Goal: Task Accomplishment & Management: Manage account settings

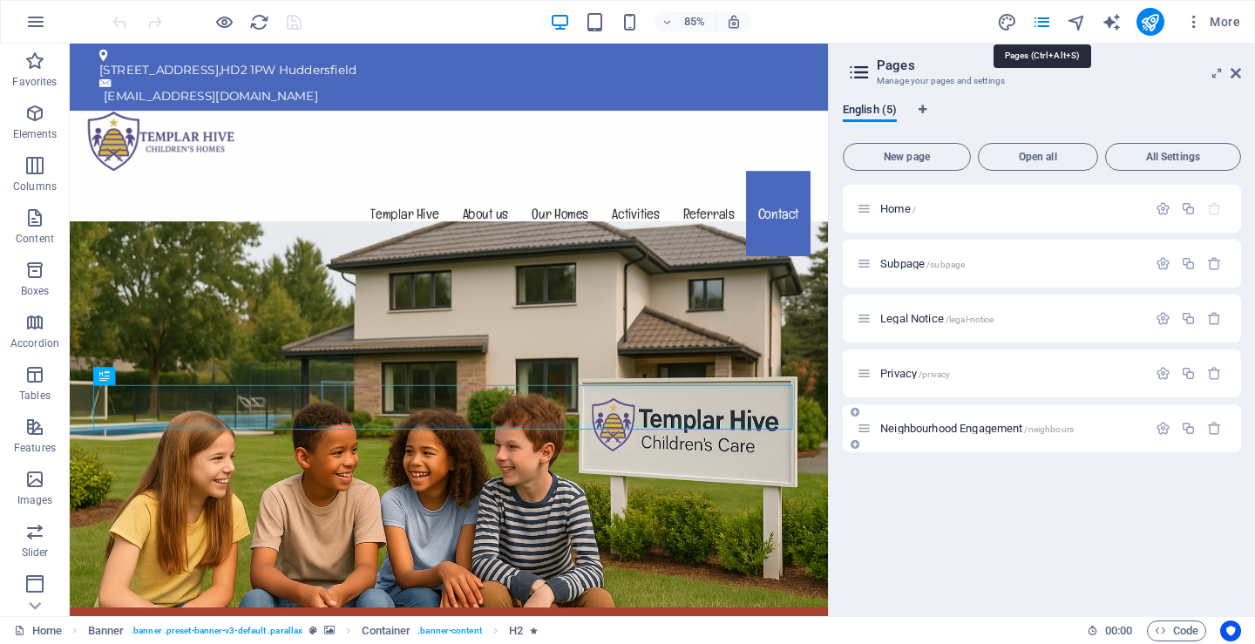
click at [916, 423] on span "Neighbourhood Engagement /neighbours" at bounding box center [978, 428] width 194 height 13
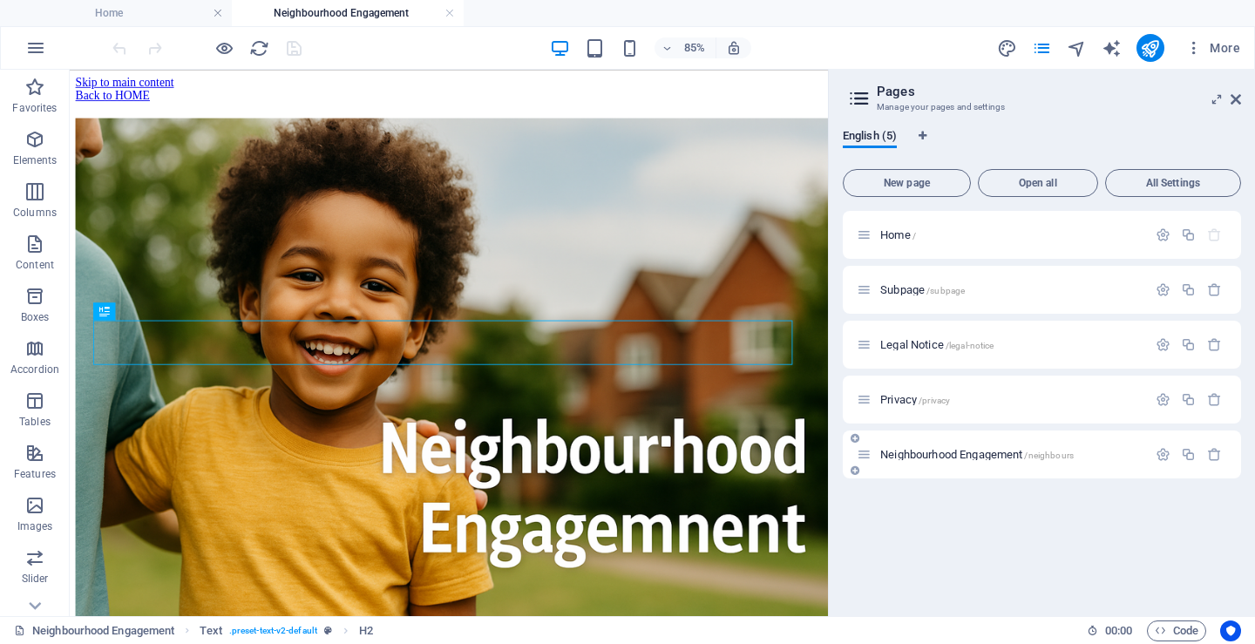
scroll to position [377, 0]
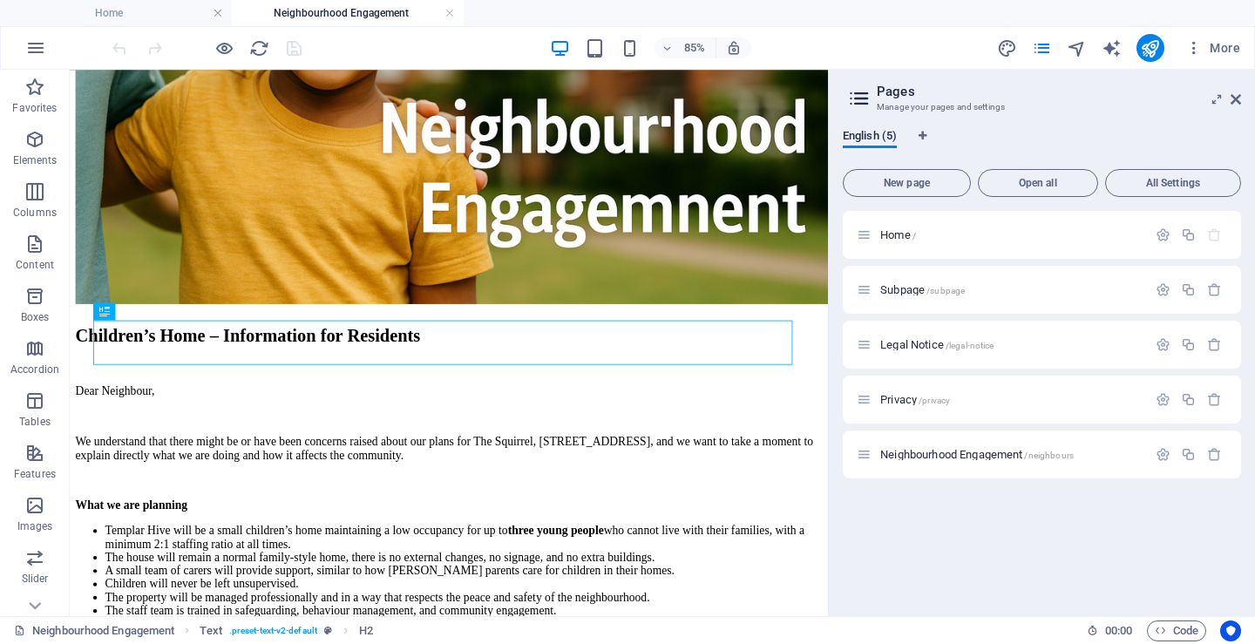
click at [355, 193] on figure at bounding box center [516, 51] width 879 height 602
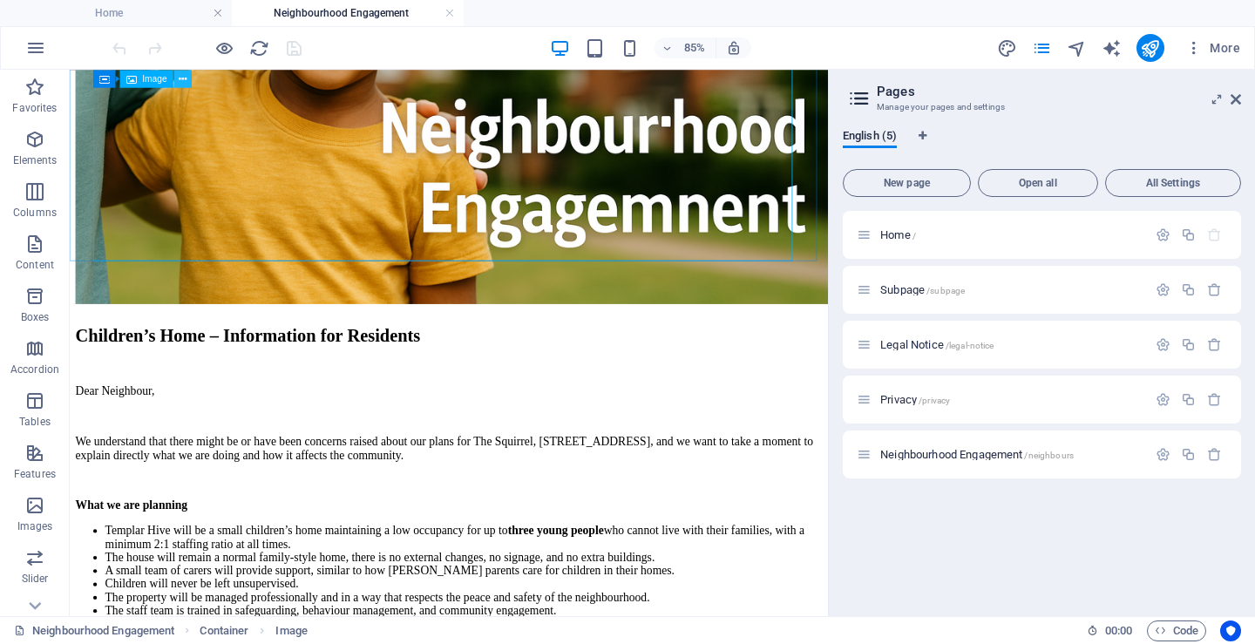
click at [180, 77] on icon at bounding box center [183, 79] width 8 height 16
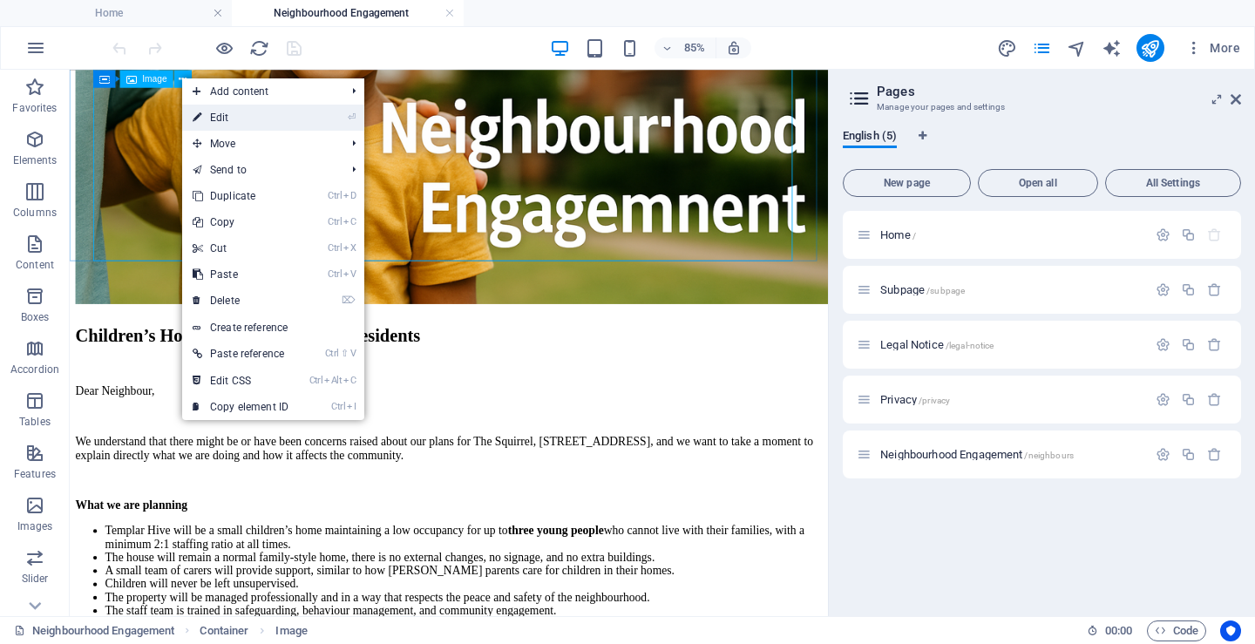
click at [211, 115] on link "⏎ Edit" at bounding box center [240, 118] width 117 height 26
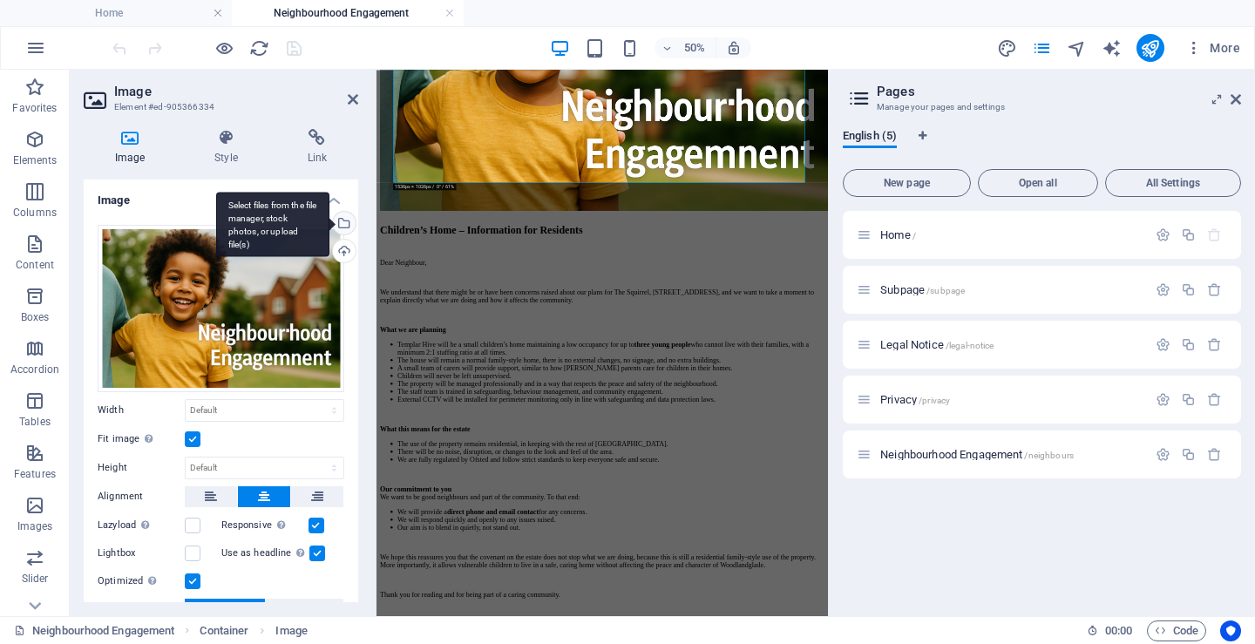
click at [340, 223] on div "Select files from the file manager, stock photos, or upload file(s)" at bounding box center [343, 225] width 26 height 26
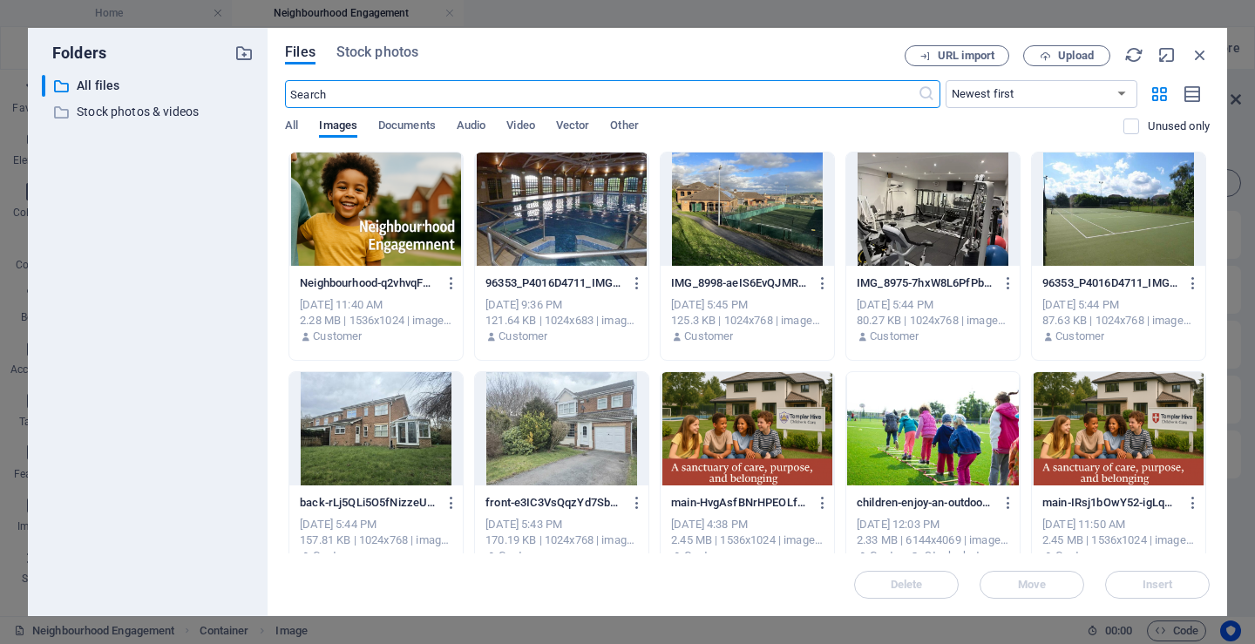
scroll to position [0, 0]
click at [1074, 52] on span "Upload" at bounding box center [1076, 56] width 36 height 10
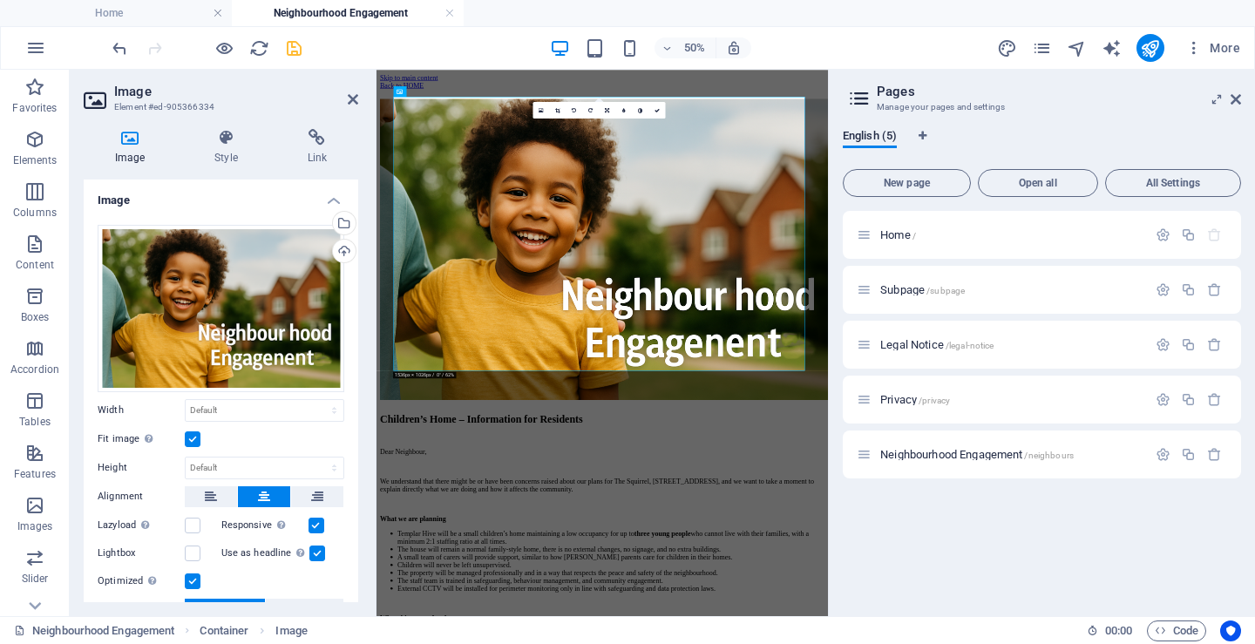
click at [287, 45] on icon "save" at bounding box center [294, 48] width 20 height 20
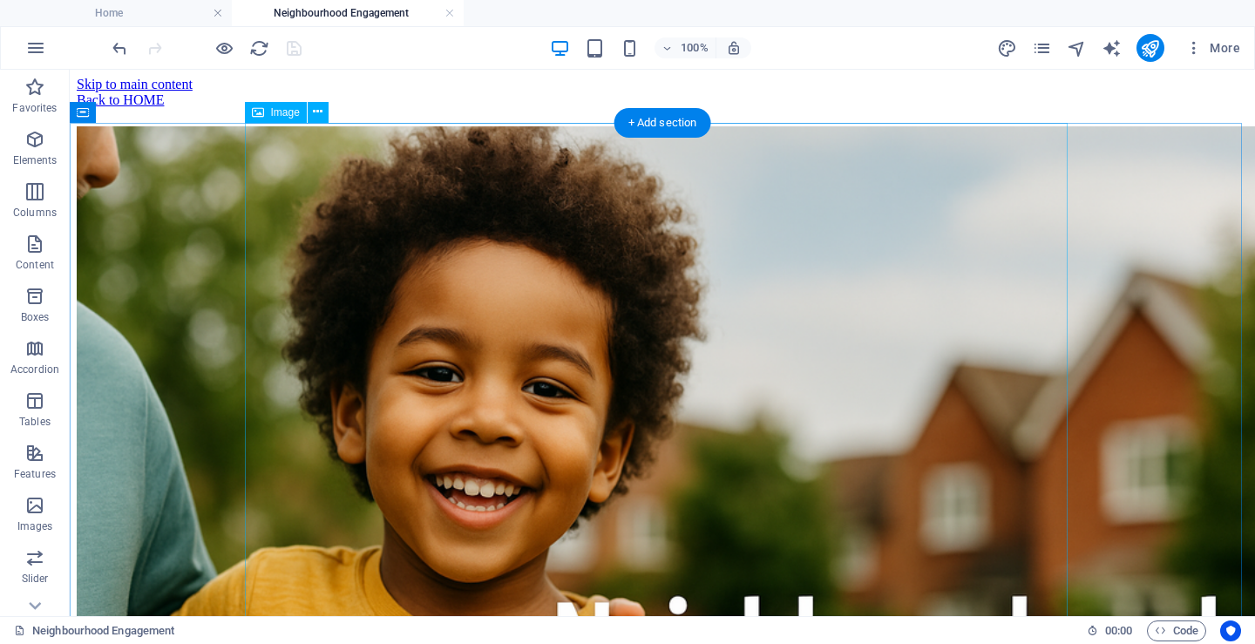
click at [294, 181] on figure at bounding box center [663, 525] width 1172 height 798
click at [317, 112] on icon at bounding box center [318, 112] width 10 height 18
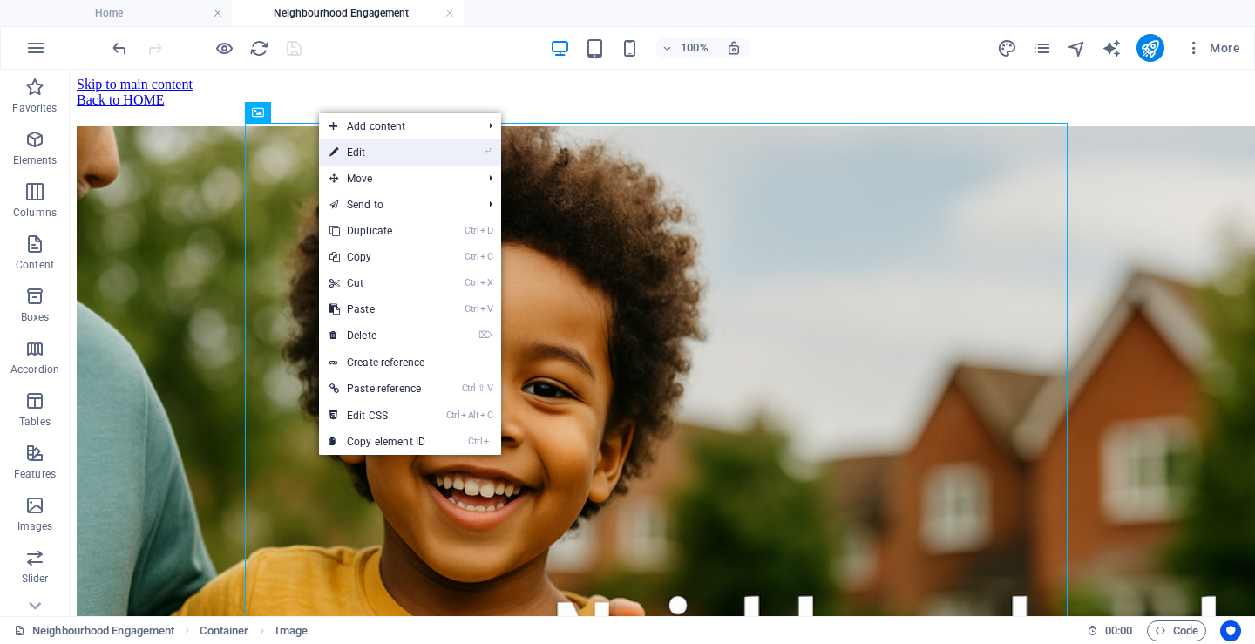
click at [358, 155] on link "⏎ Edit" at bounding box center [377, 152] width 117 height 26
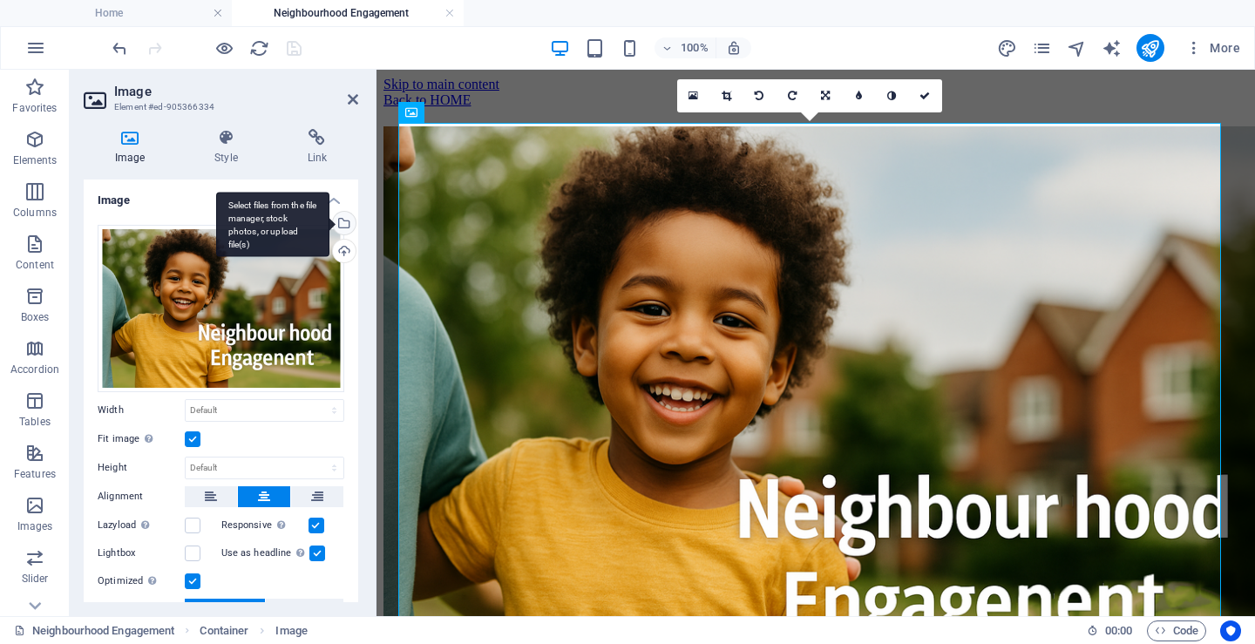
click at [330, 221] on div "Select files from the file manager, stock photos, or upload file(s)" at bounding box center [272, 224] width 113 height 65
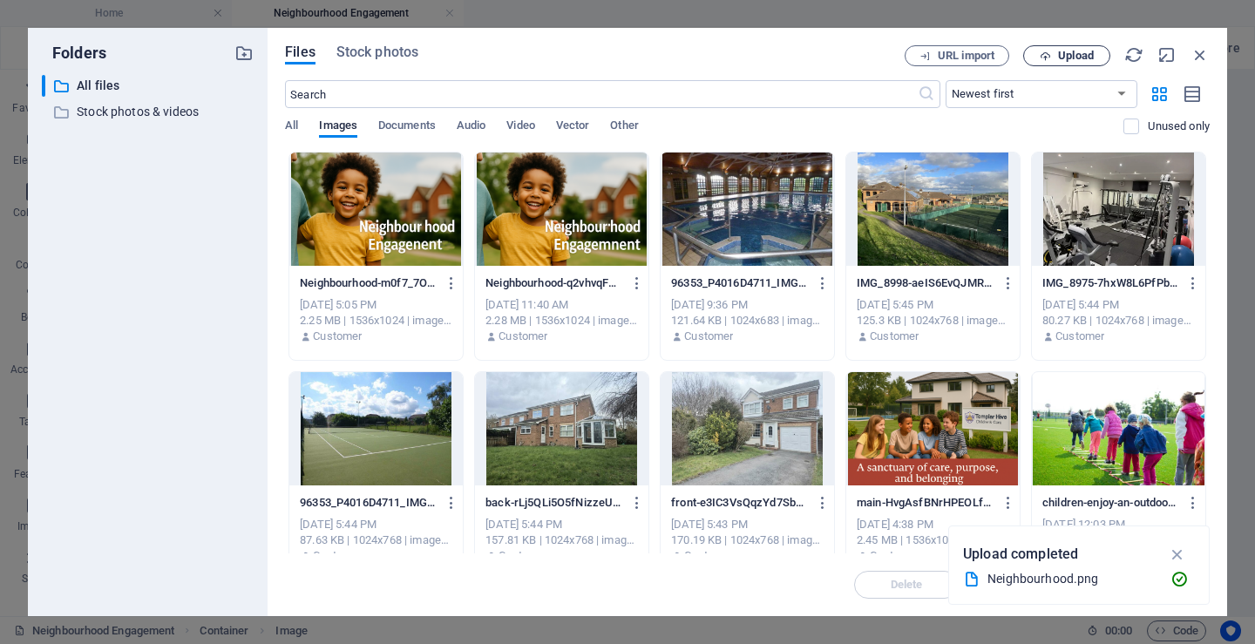
click at [1065, 51] on span "Upload" at bounding box center [1076, 56] width 36 height 10
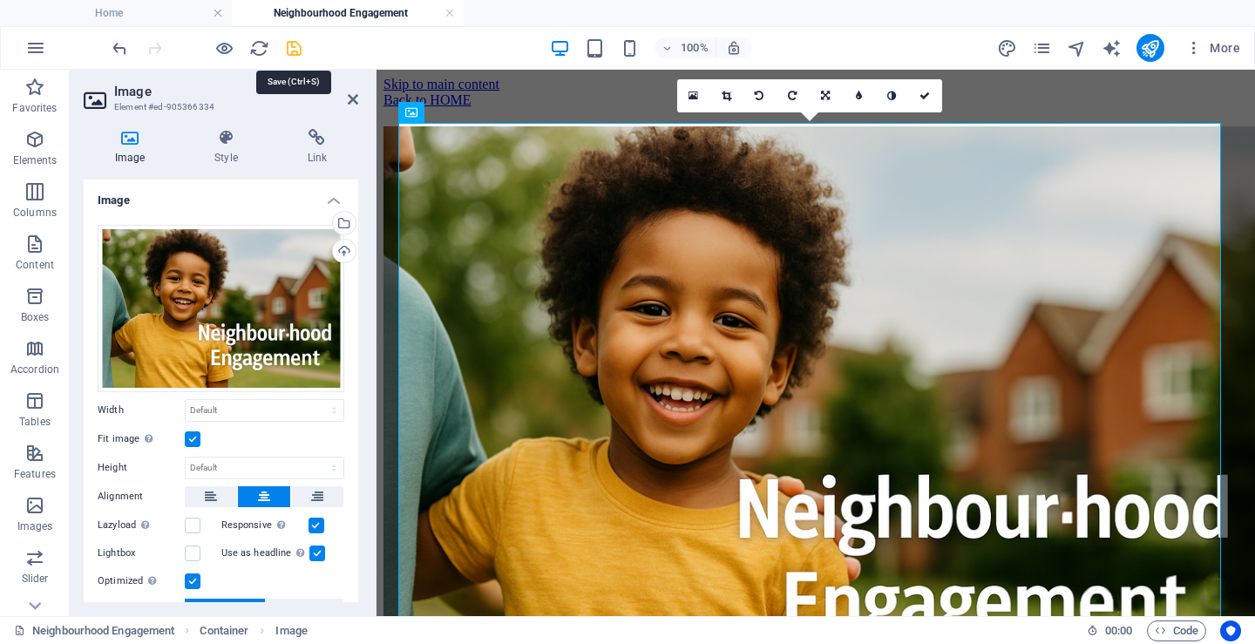
click at [299, 44] on icon "save" at bounding box center [294, 48] width 20 height 20
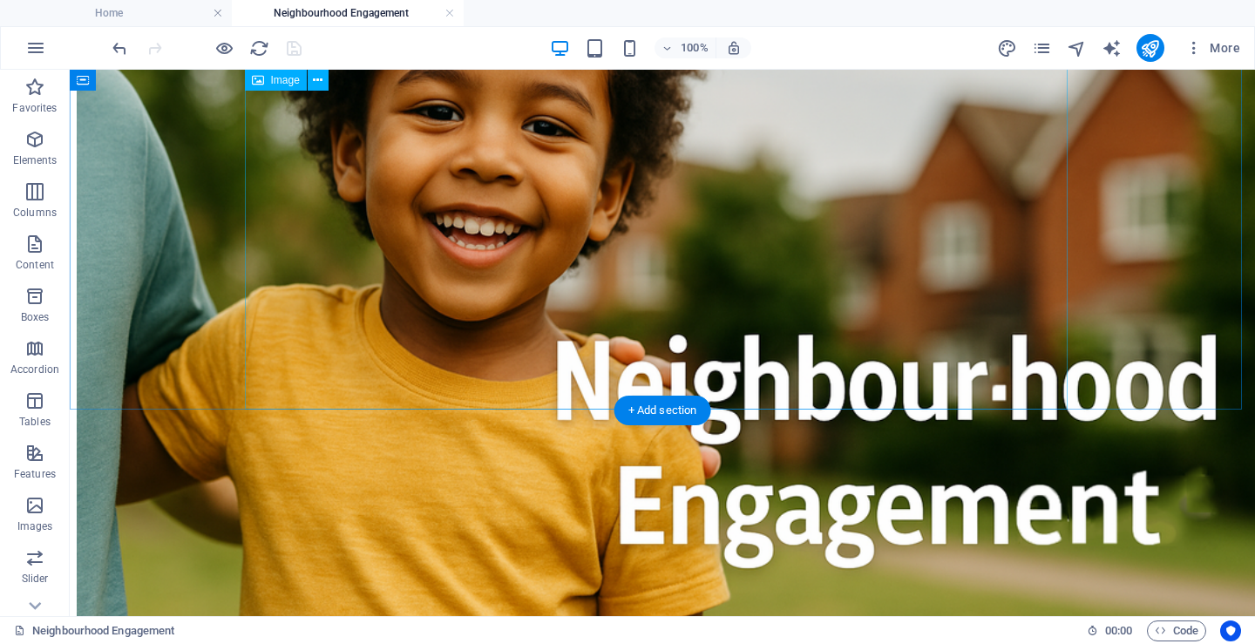
scroll to position [87, 0]
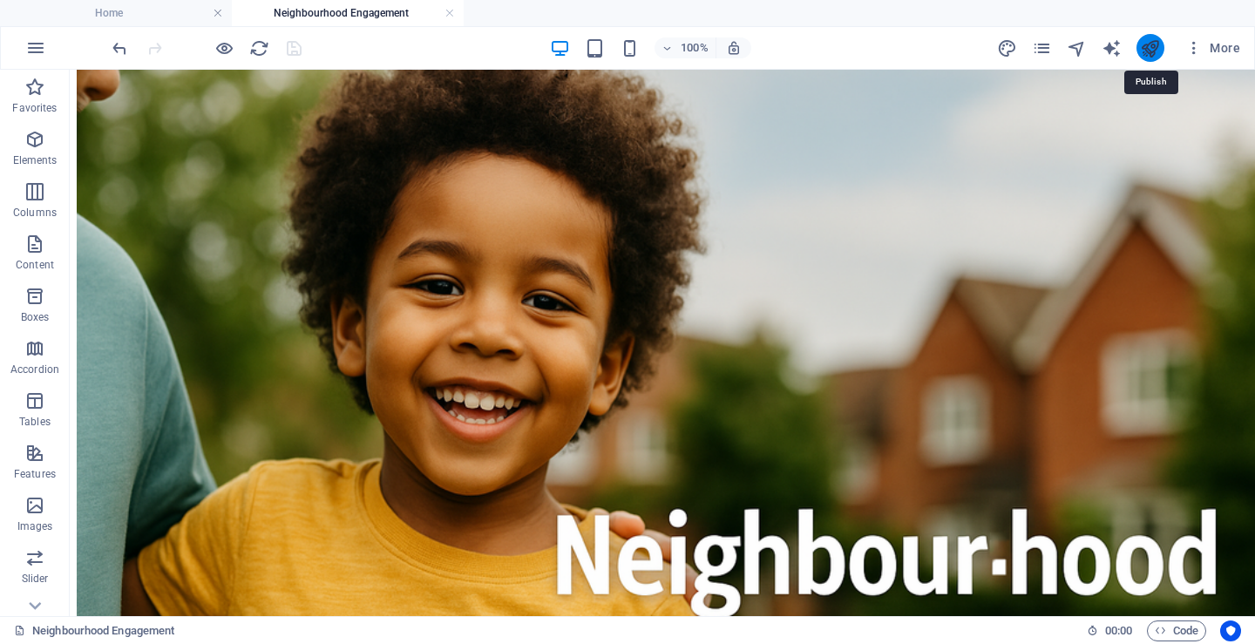
click at [1148, 41] on icon "publish" at bounding box center [1150, 48] width 20 height 20
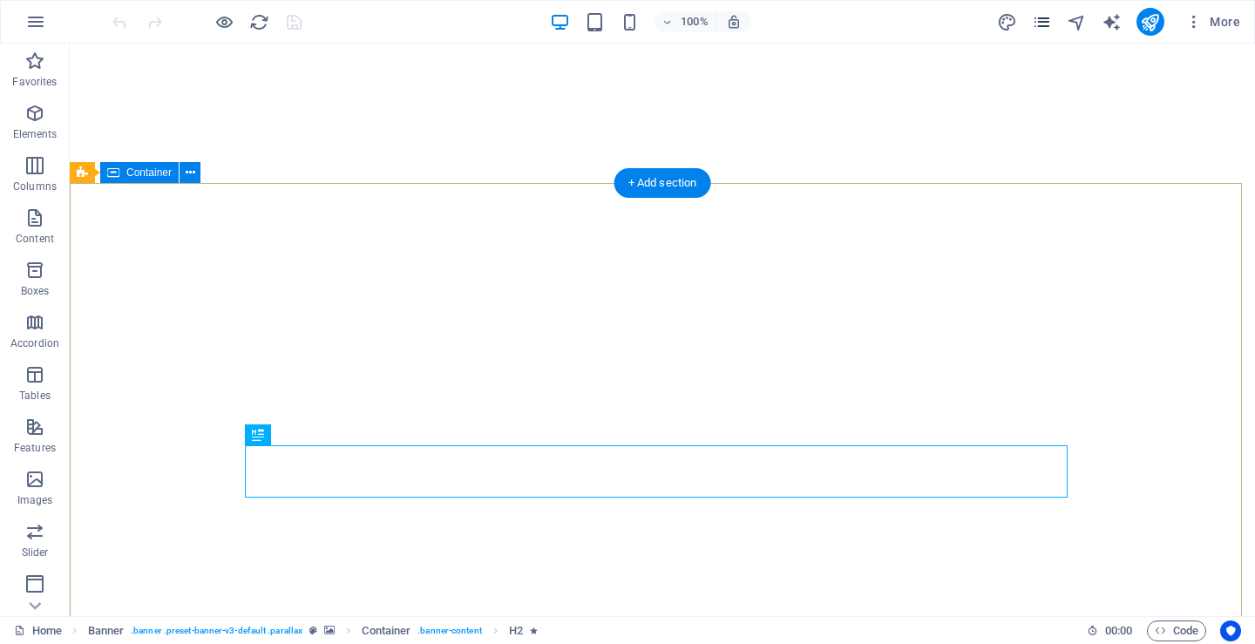
click at [1037, 17] on icon "pages" at bounding box center [1042, 22] width 20 height 20
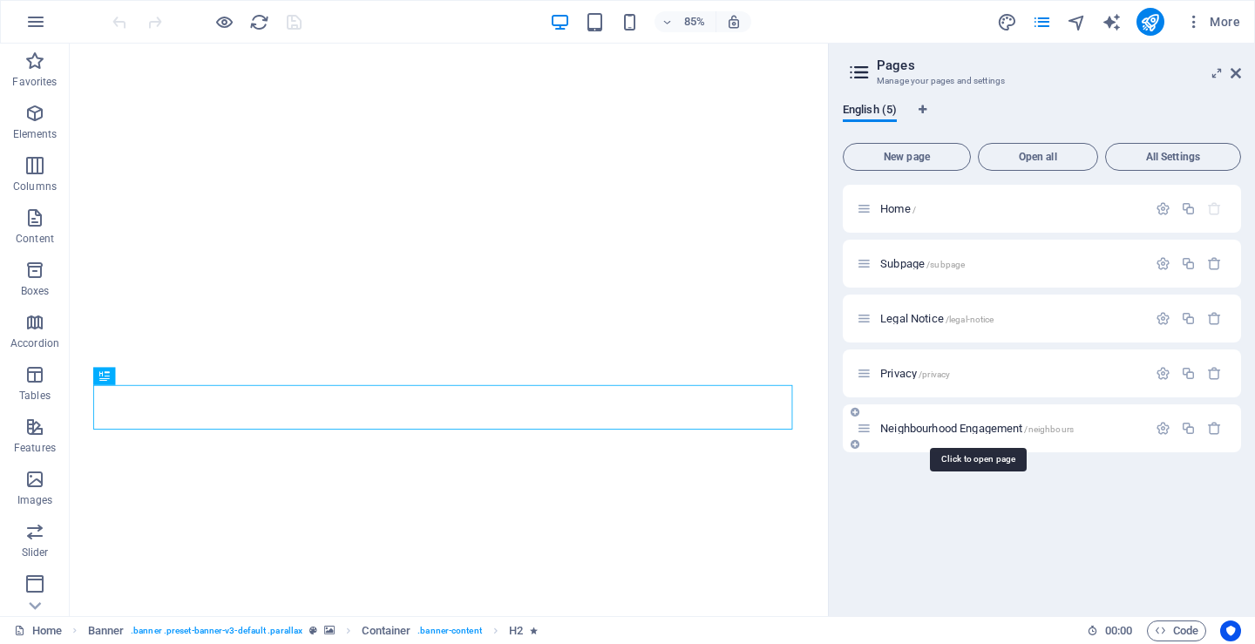
click at [929, 432] on span "Neighbourhood Engagement /neighbours" at bounding box center [978, 428] width 194 height 13
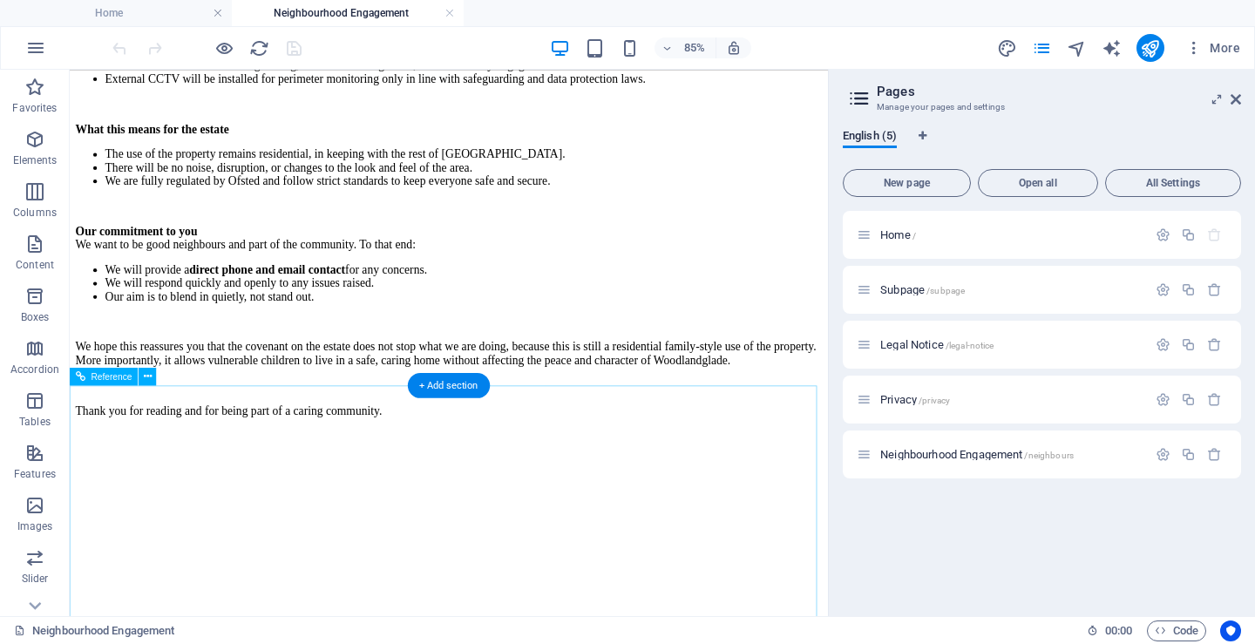
scroll to position [987, 0]
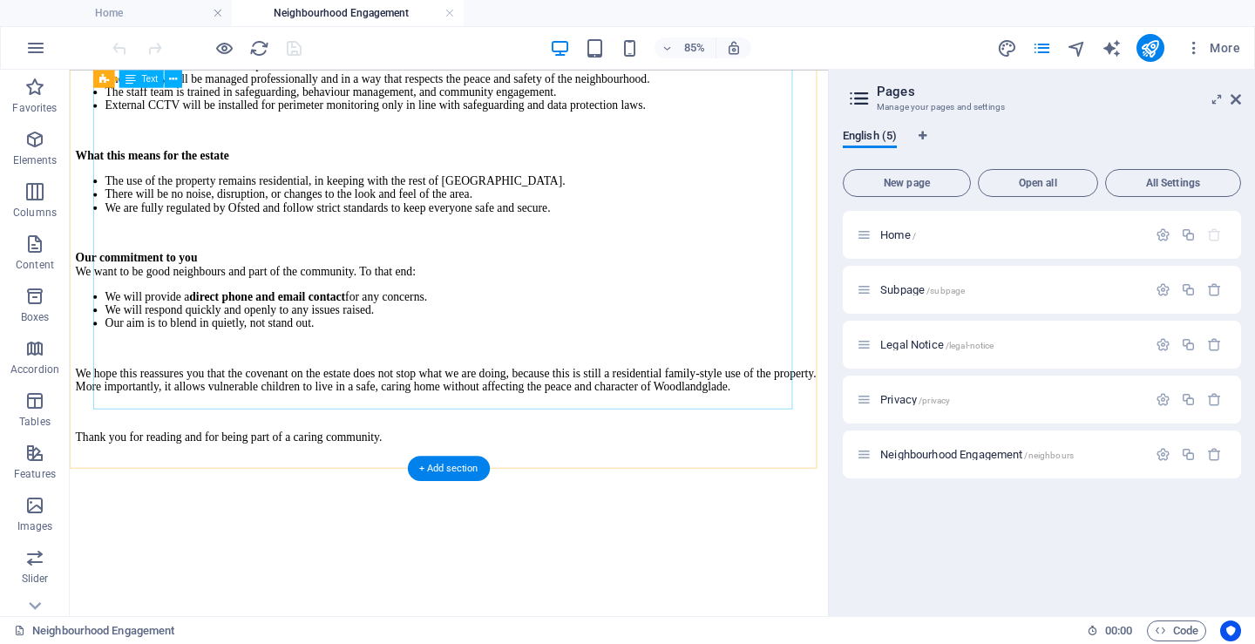
click at [600, 267] on div "Dear Neighbour, We understand that there might be or have been concerns raised …" at bounding box center [516, 170] width 879 height 680
click at [600, 269] on div "Dear Neighbour, We understand that there might be or have been concerns raised …" at bounding box center [516, 170] width 879 height 680
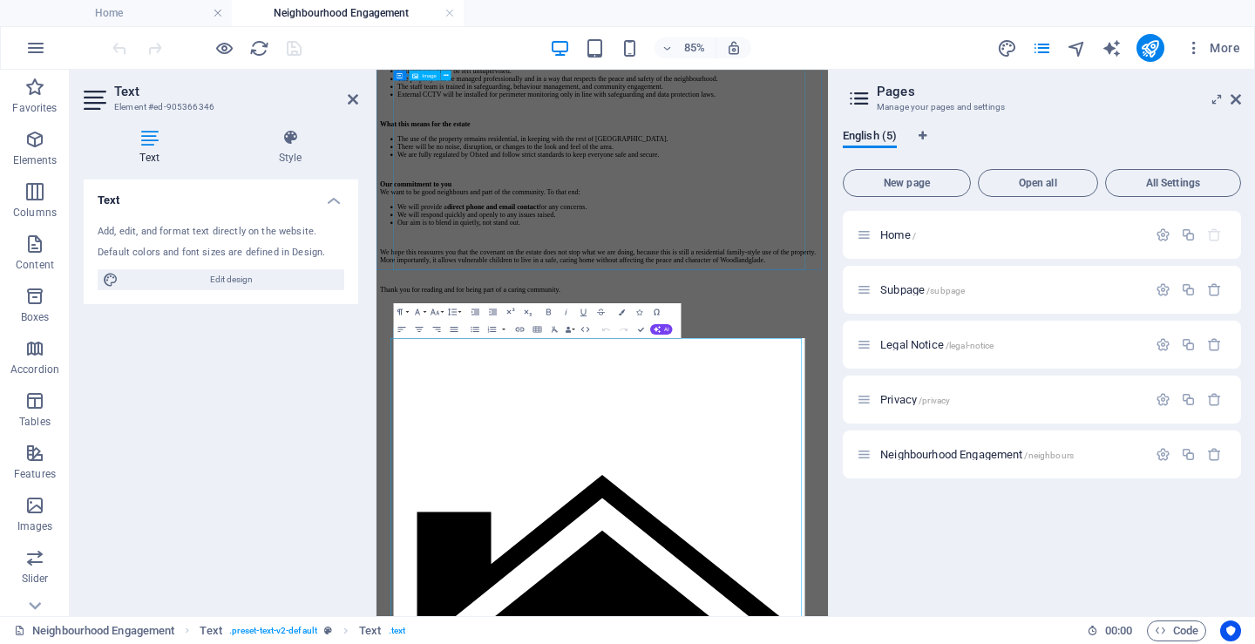
scroll to position [201, 0]
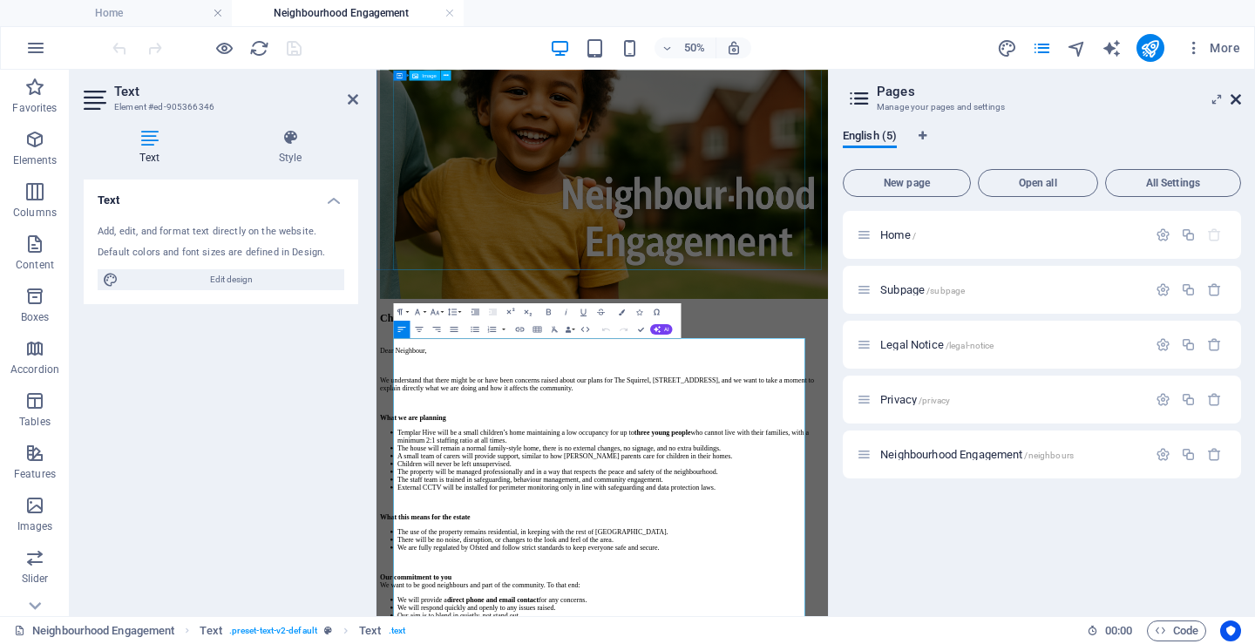
click at [1236, 95] on icon at bounding box center [1236, 99] width 10 height 14
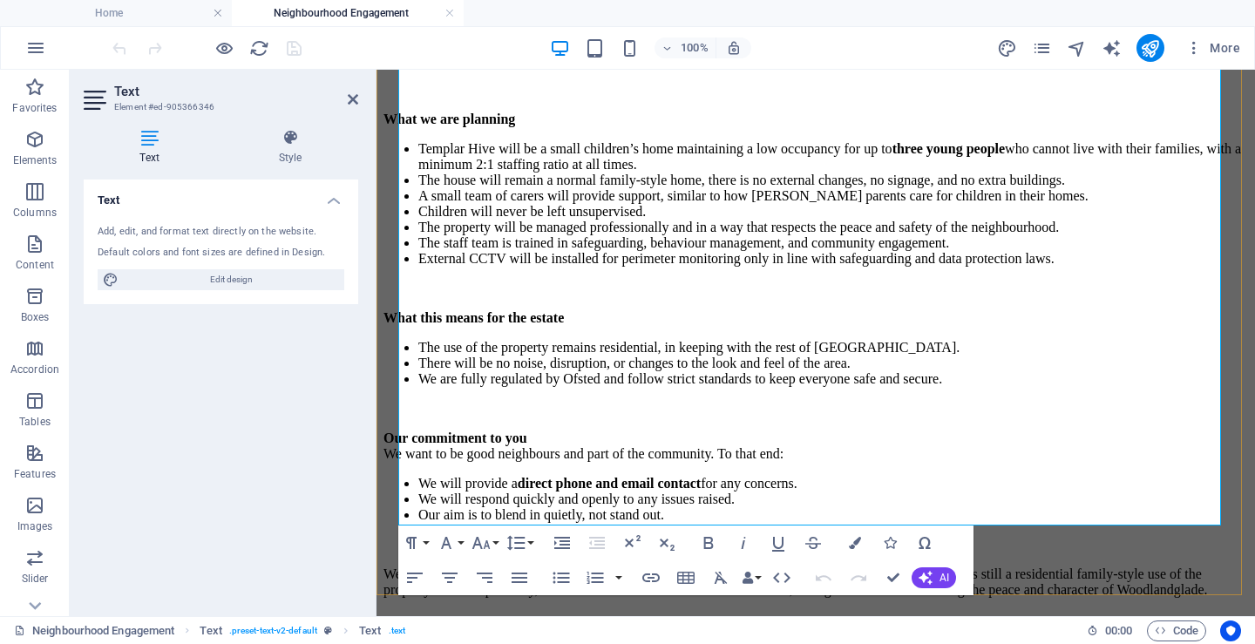
scroll to position [1073, 0]
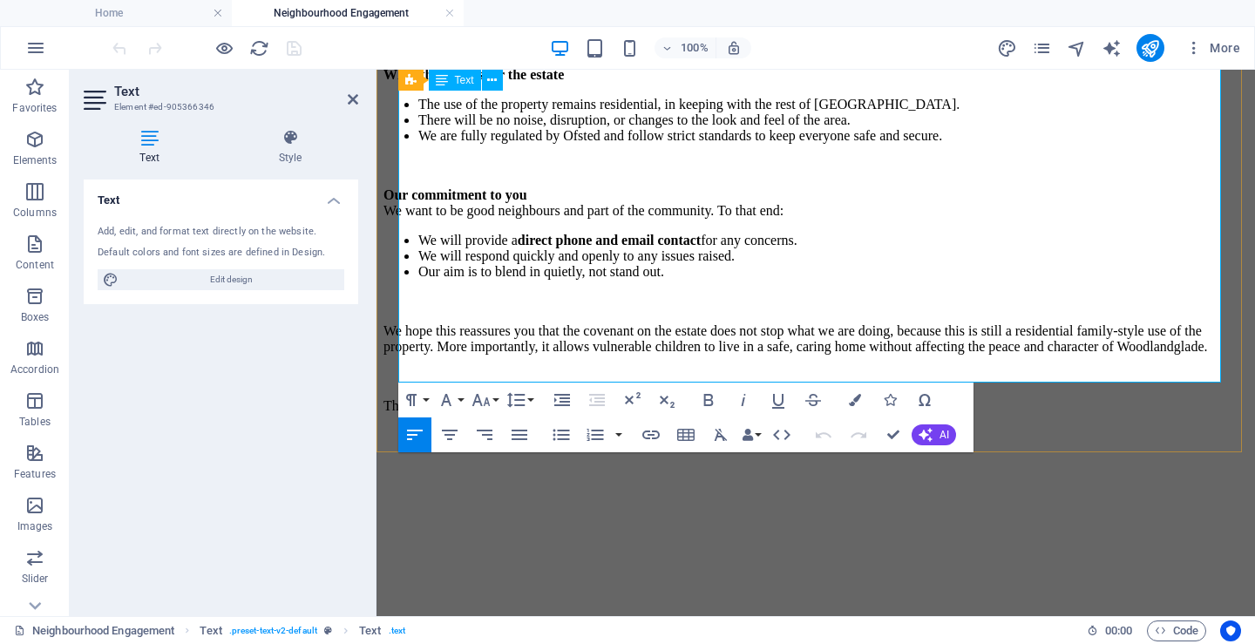
click at [901, 187] on p "Our commitment to you We want to be good neighbours and part of the community. …" at bounding box center [816, 202] width 865 height 31
click at [840, 333] on p "We hope this reassures you that the covenant on the estate does not stop what w…" at bounding box center [816, 338] width 865 height 31
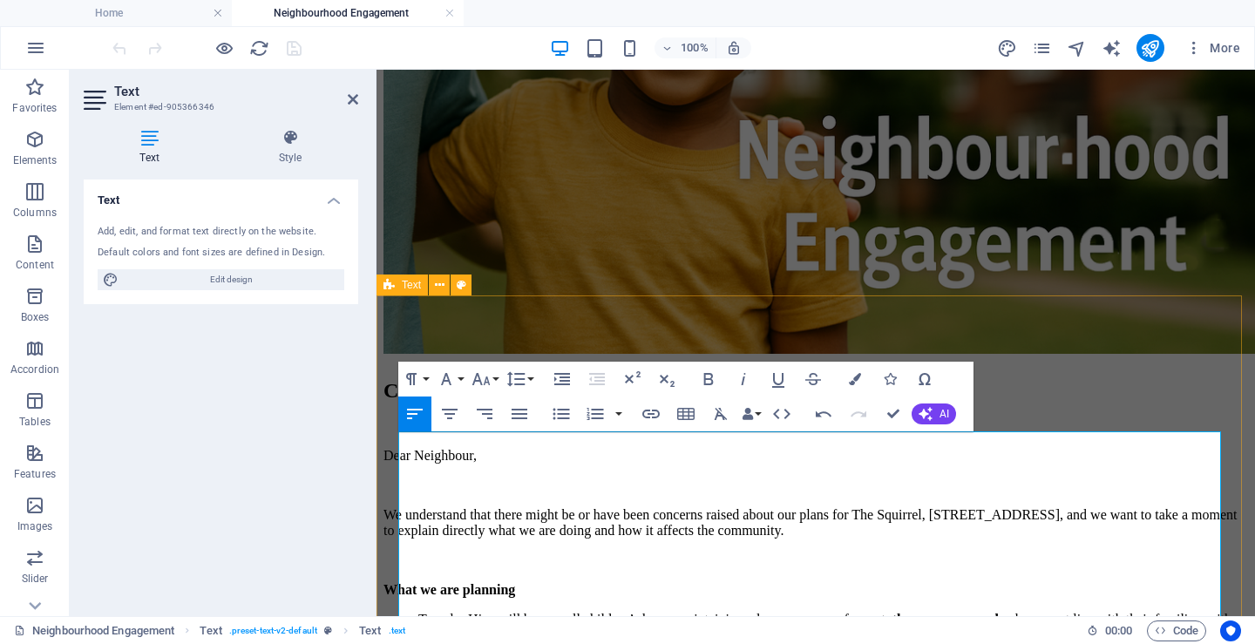
scroll to position [376, 0]
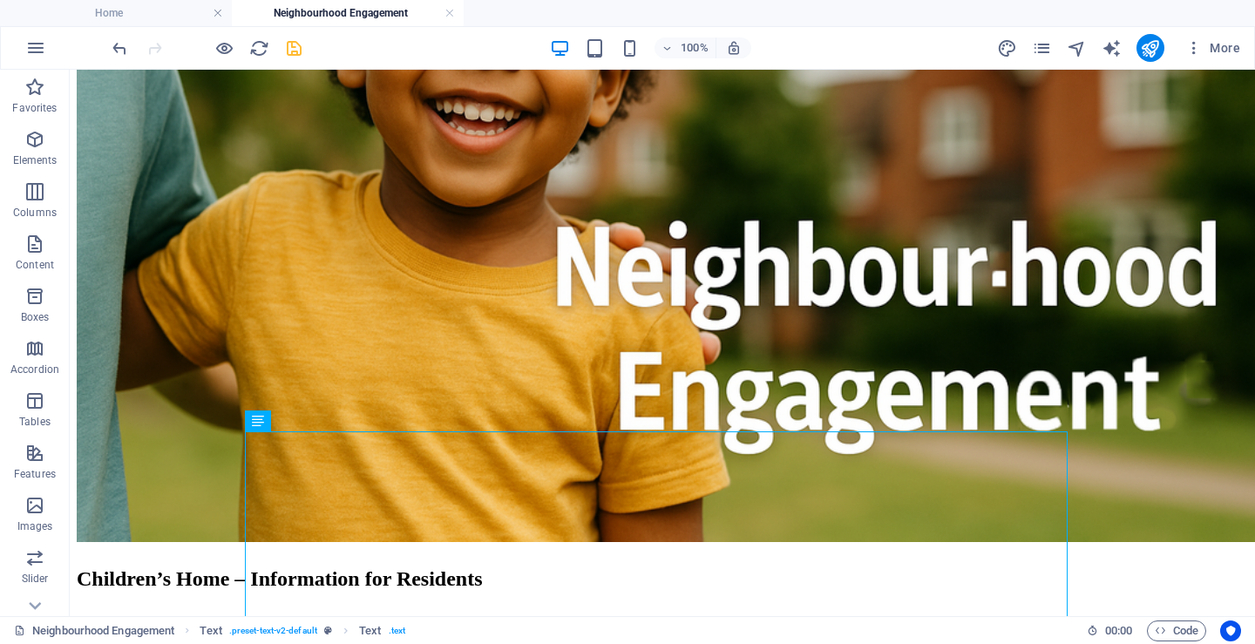
click at [295, 44] on icon "save" at bounding box center [294, 48] width 20 height 20
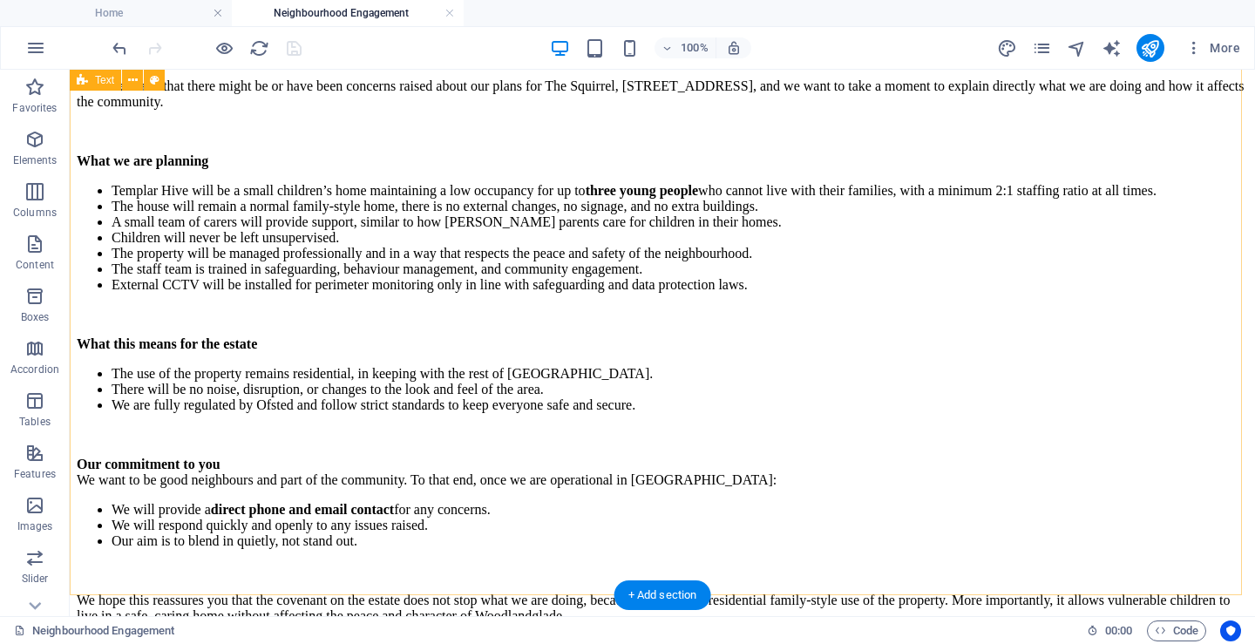
scroll to position [986, 0]
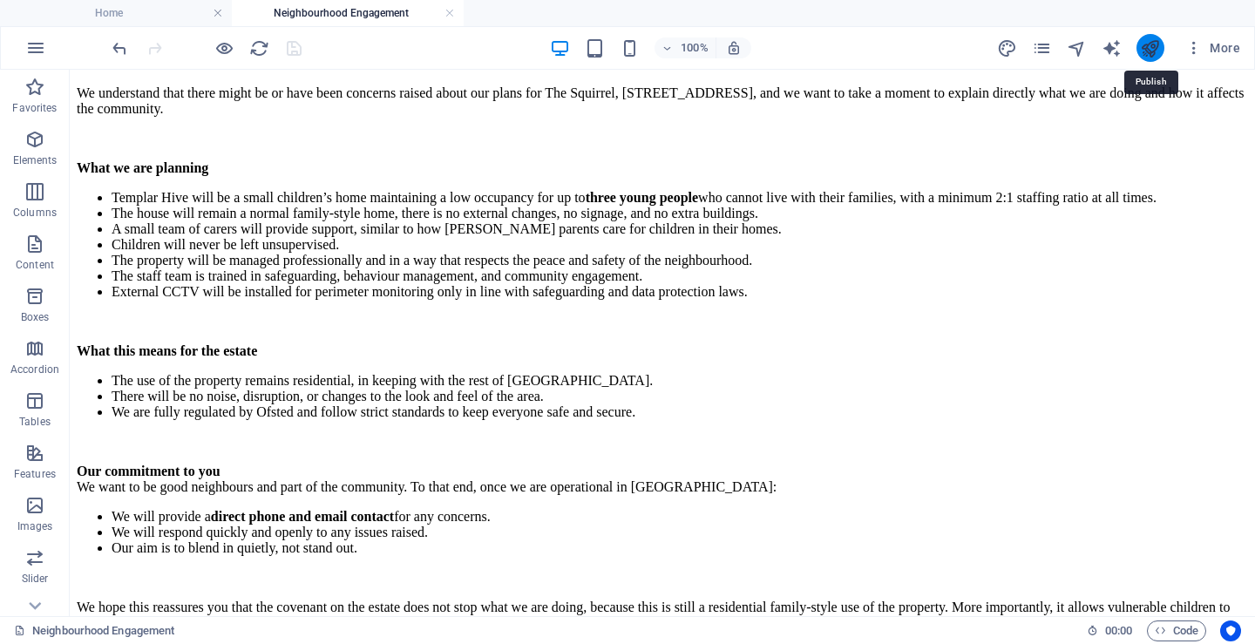
click at [1149, 44] on icon "publish" at bounding box center [1150, 48] width 20 height 20
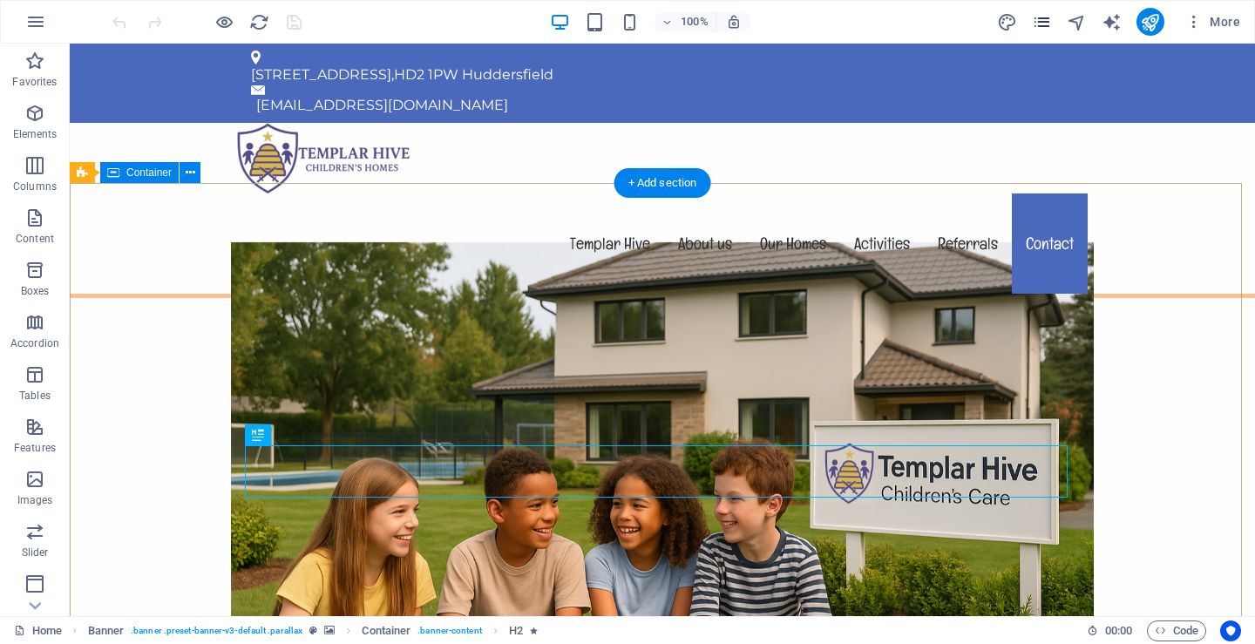
click at [1039, 15] on icon "pages" at bounding box center [1042, 22] width 20 height 20
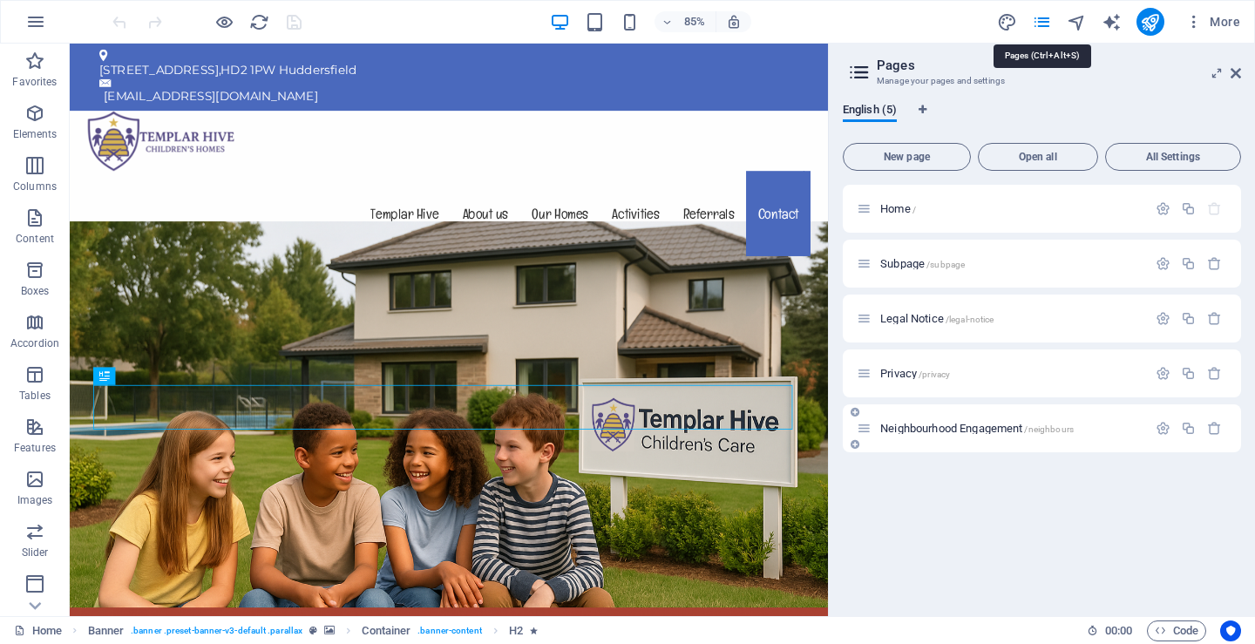
click at [921, 428] on span "Neighbourhood Engagement /neighbours" at bounding box center [978, 428] width 194 height 13
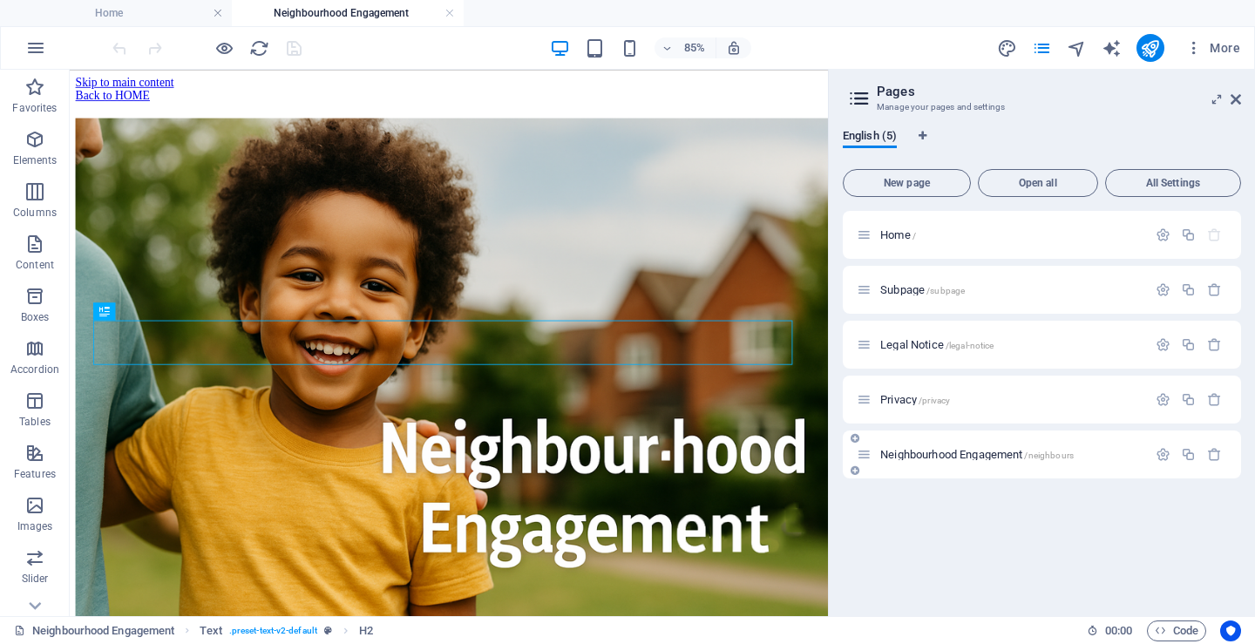
scroll to position [377, 0]
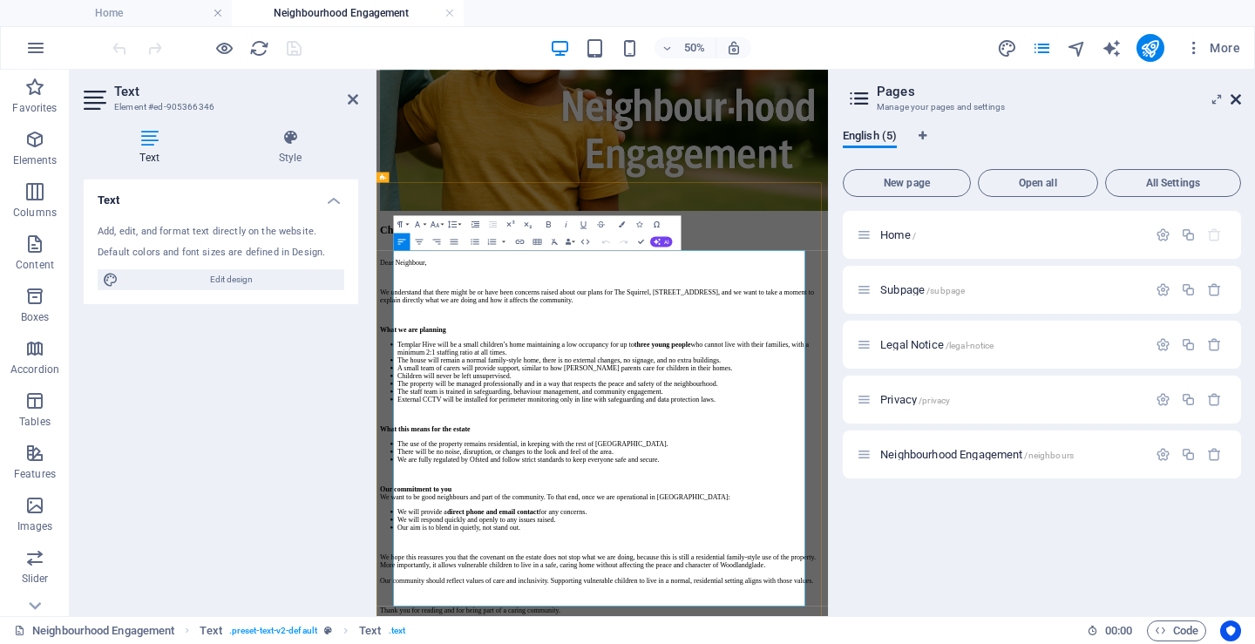
click at [1236, 97] on icon at bounding box center [1236, 99] width 10 height 14
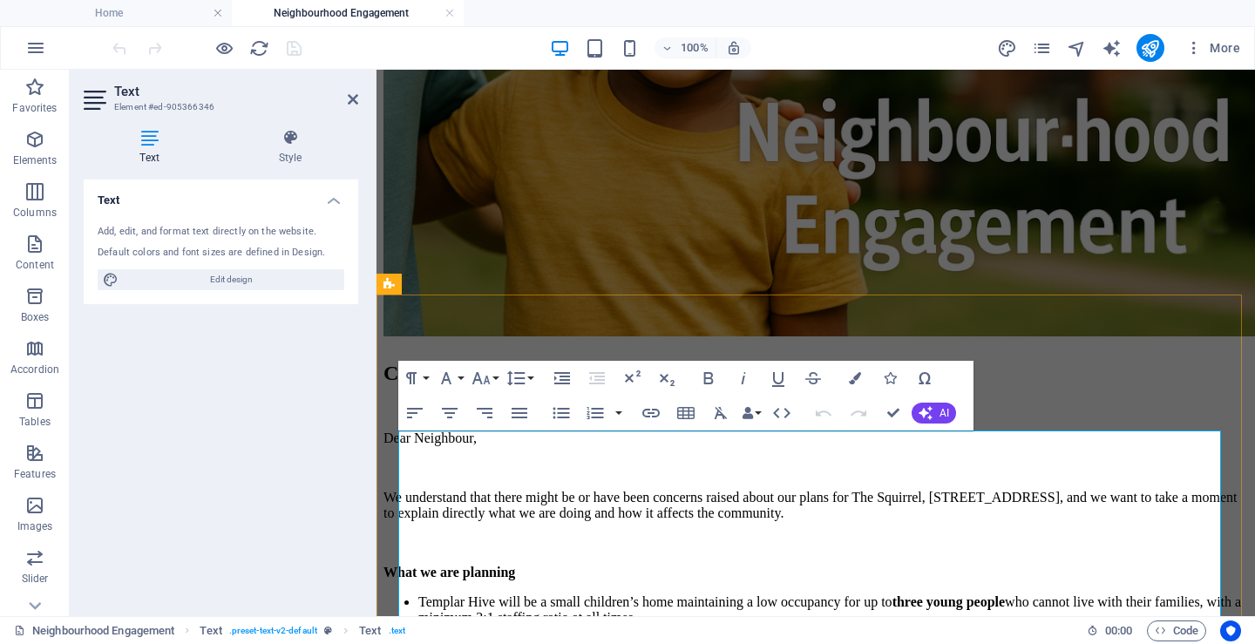
click at [760, 595] on li "Templar Hive will be a small children’s home maintaining a low occupancy for up…" at bounding box center [833, 610] width 830 height 31
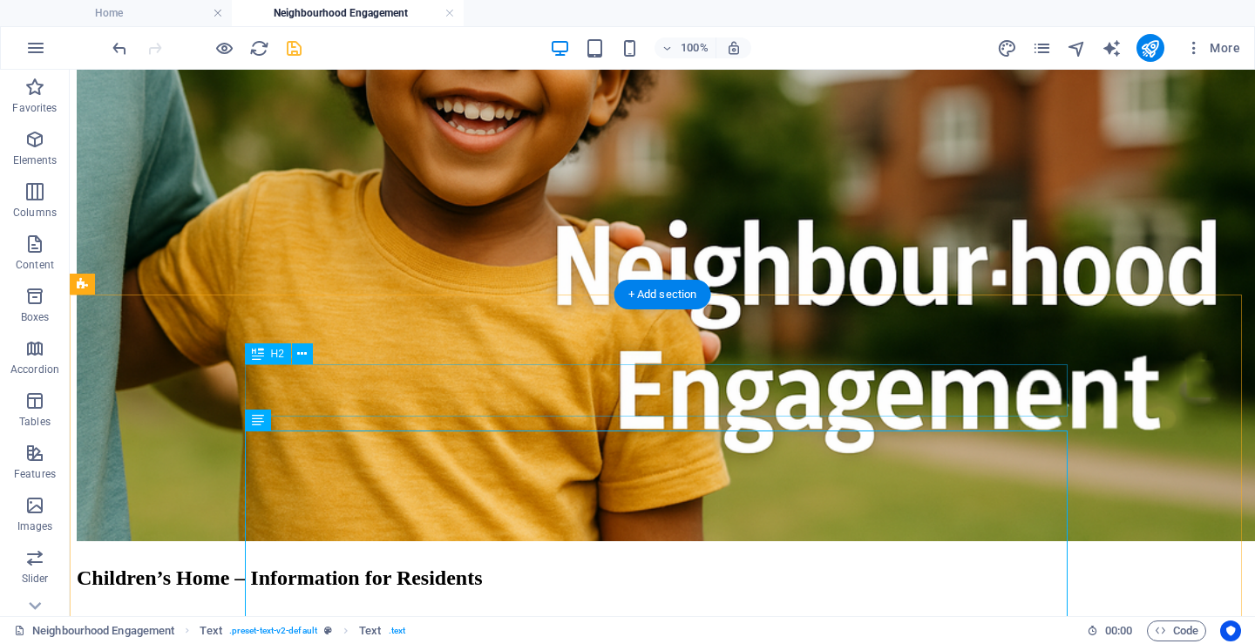
click at [297, 48] on icon "save" at bounding box center [294, 48] width 20 height 20
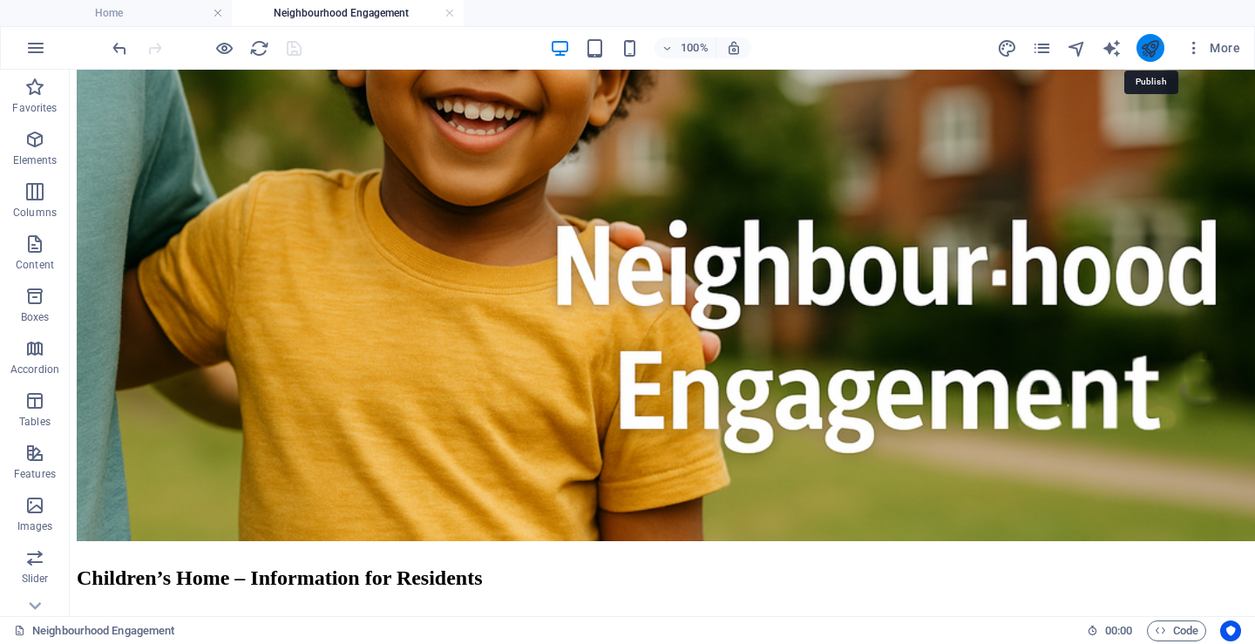
click at [1148, 44] on icon "publish" at bounding box center [1150, 48] width 20 height 20
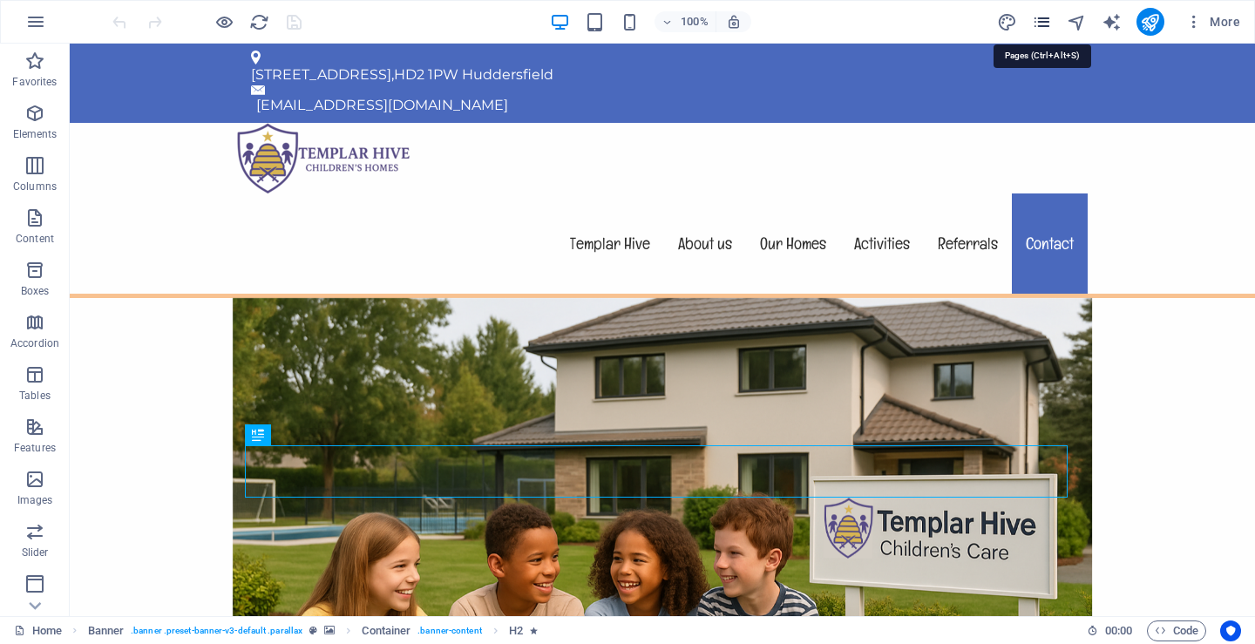
click at [1037, 21] on icon "pages" at bounding box center [1042, 22] width 20 height 20
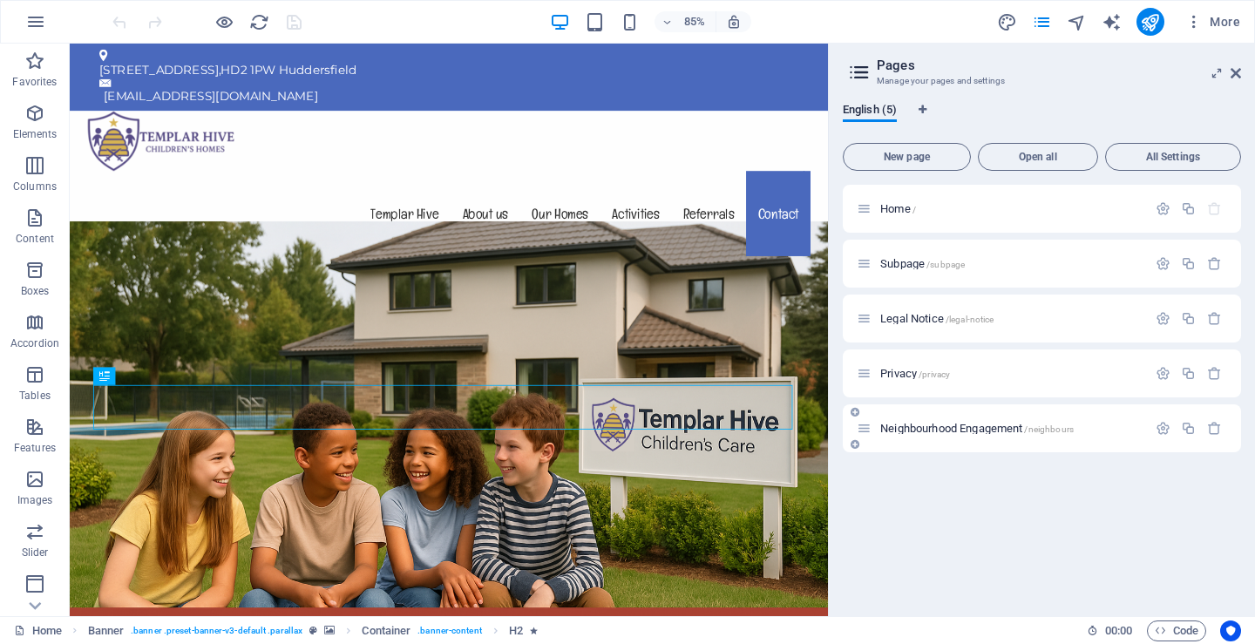
click at [925, 422] on div "Neighbourhood Engagement /neighbours" at bounding box center [1002, 428] width 290 height 20
click at [923, 428] on span "Neighbourhood Engagement /neighbours" at bounding box center [978, 428] width 194 height 13
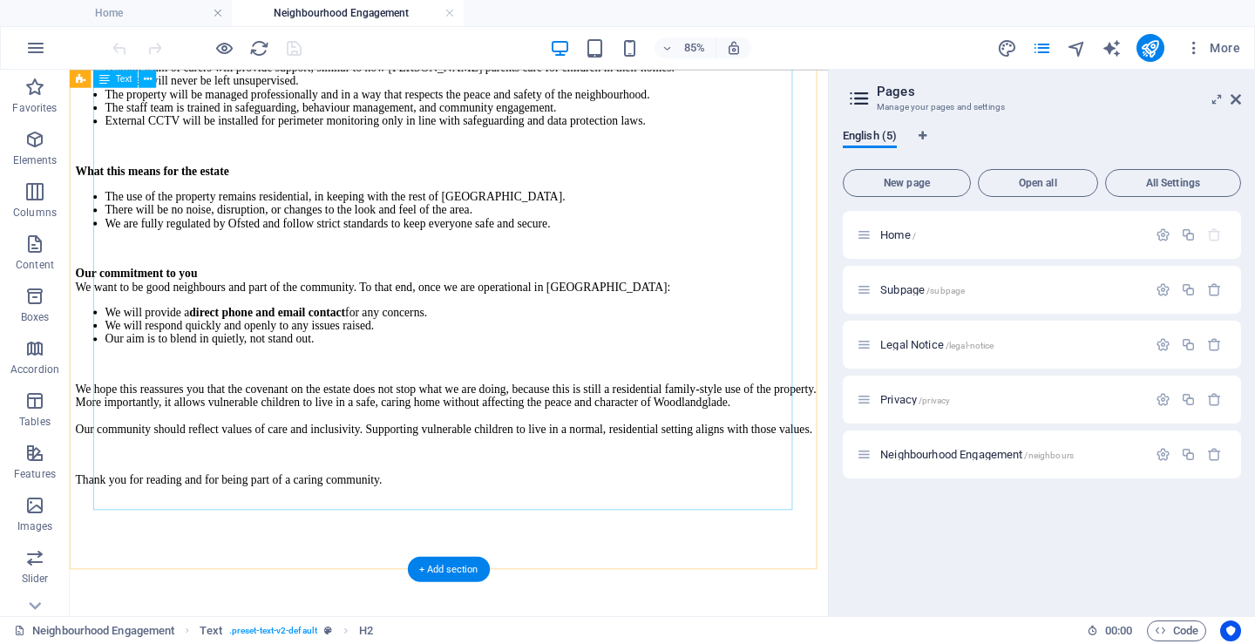
scroll to position [987, 0]
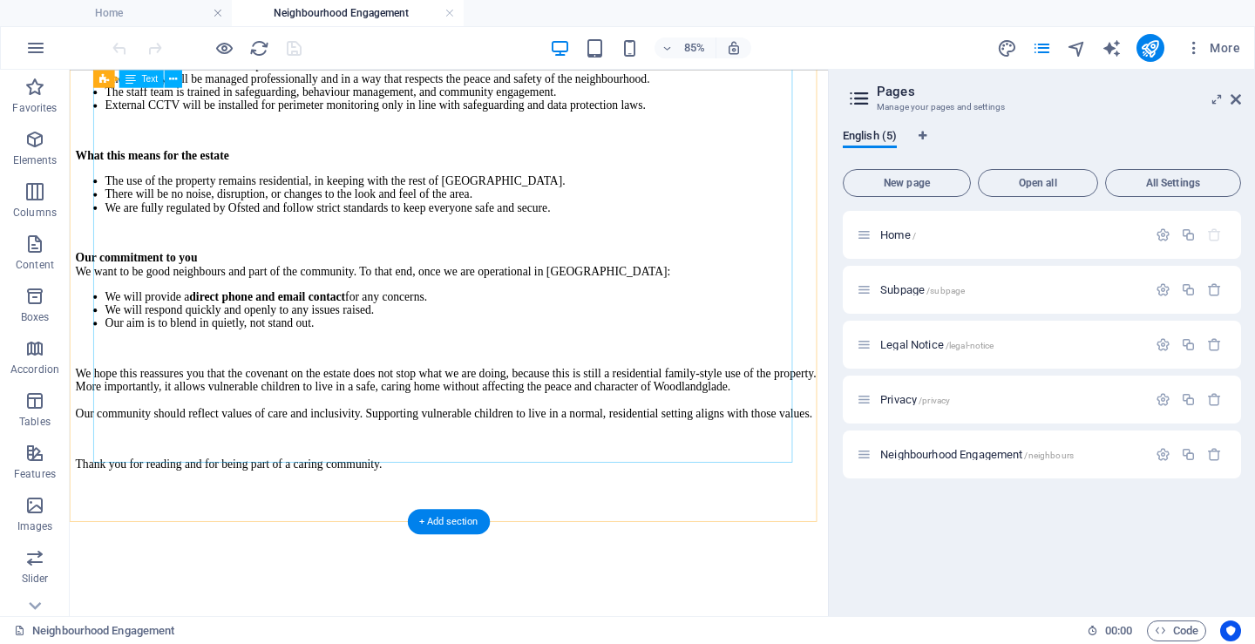
click at [536, 412] on div "Dear Neighbour, We understand that there might be or have been concerns raised …" at bounding box center [516, 185] width 879 height 711
click at [534, 418] on div "Dear Neighbour, We understand that there might be or have been concerns raised …" at bounding box center [516, 185] width 879 height 711
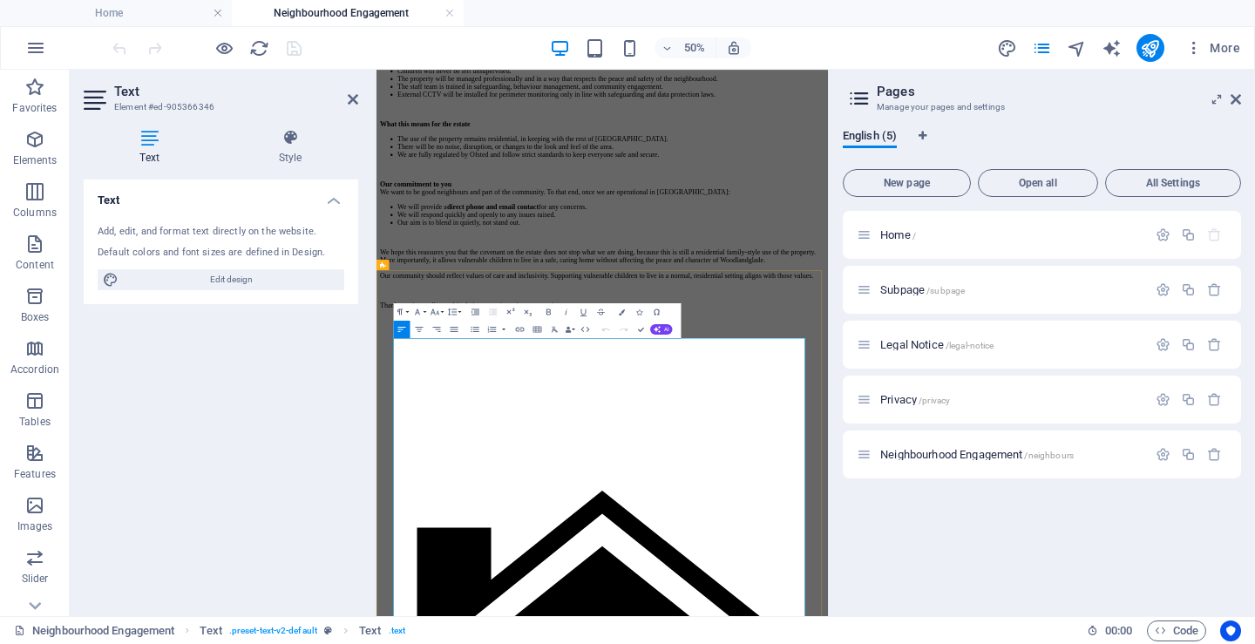
scroll to position [201, 0]
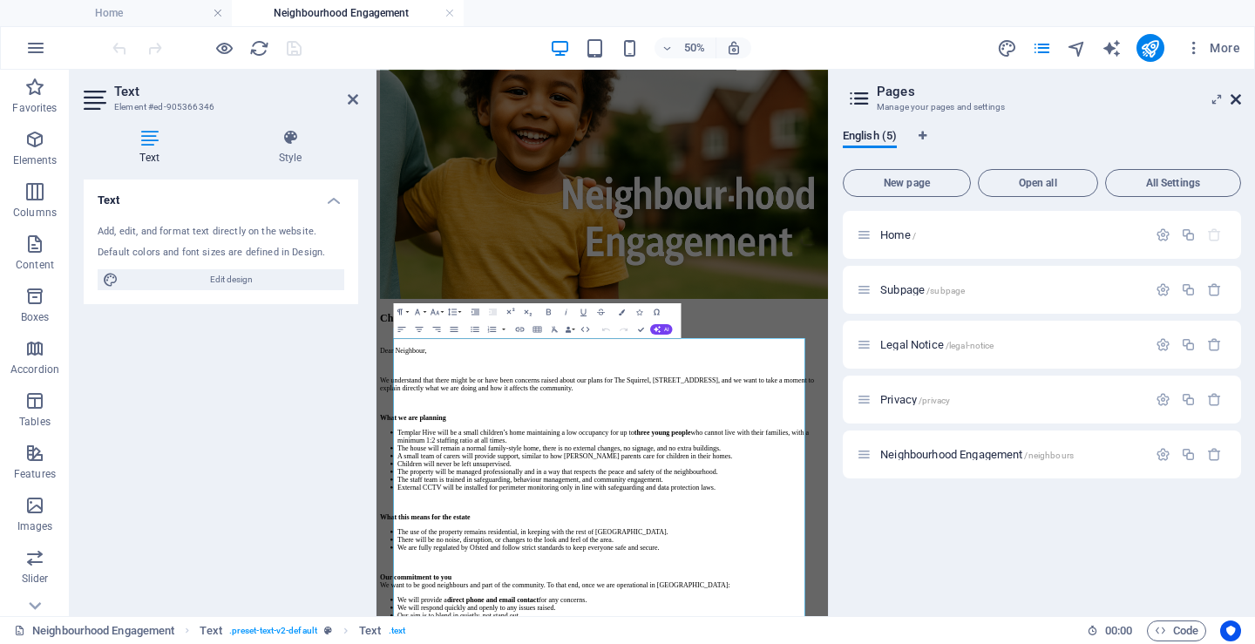
click at [1238, 96] on icon at bounding box center [1236, 99] width 10 height 14
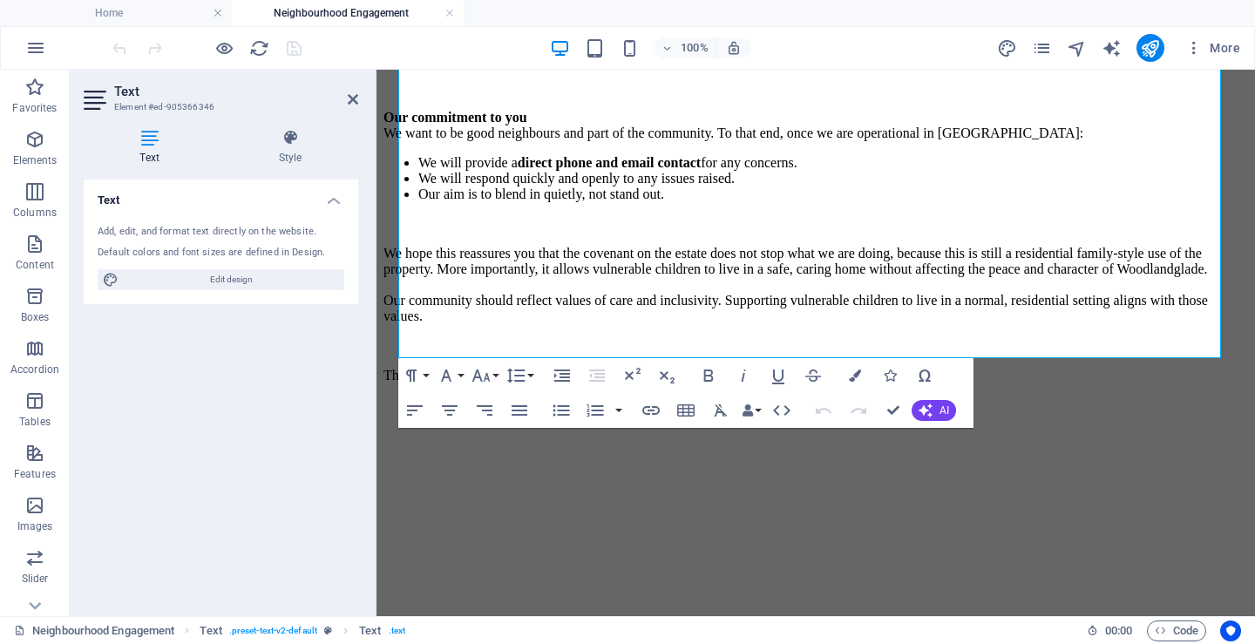
scroll to position [1160, 0]
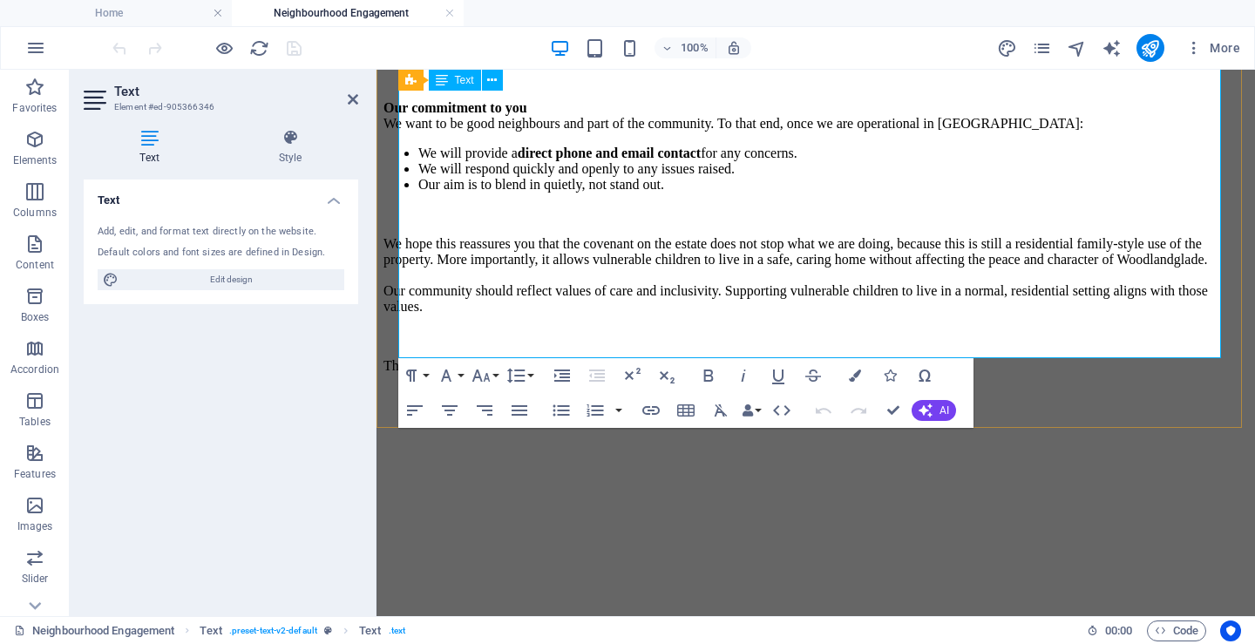
click at [837, 257] on p "We hope this reassures you that the covenant on the estate does not stop what w…" at bounding box center [816, 275] width 865 height 78
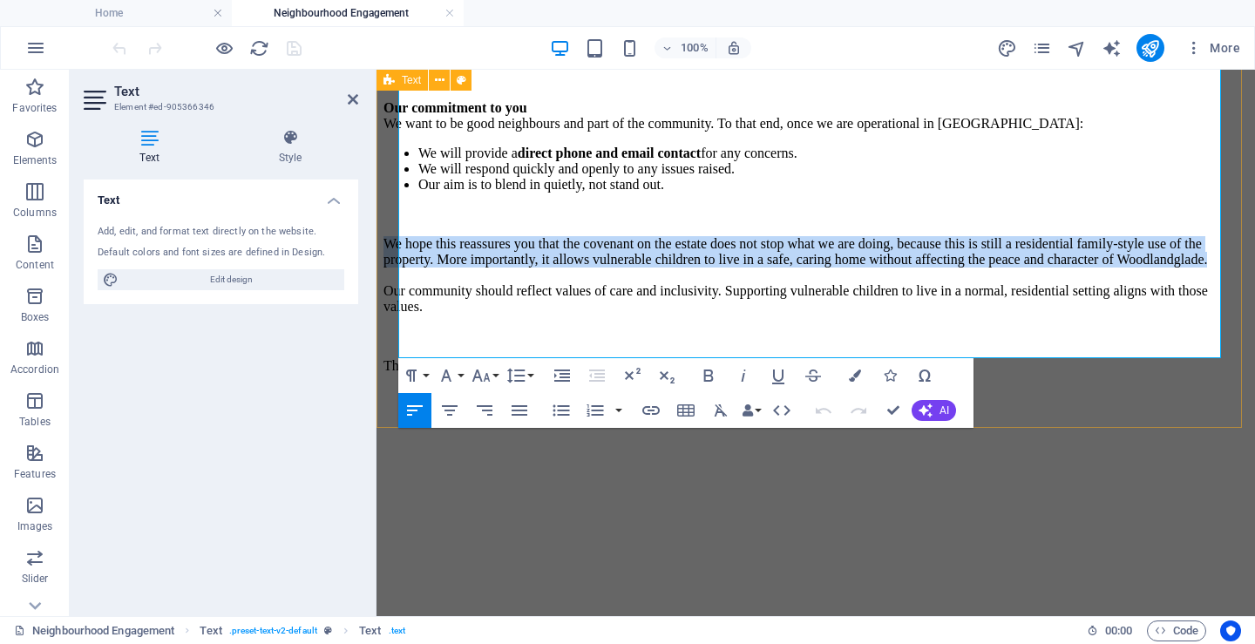
drag, startPoint x: 833, startPoint y: 241, endPoint x: 396, endPoint y: 194, distance: 439.2
click at [614, 236] on p "We hope this reassures you that the covenant on the estate does not stop what w…" at bounding box center [816, 275] width 865 height 78
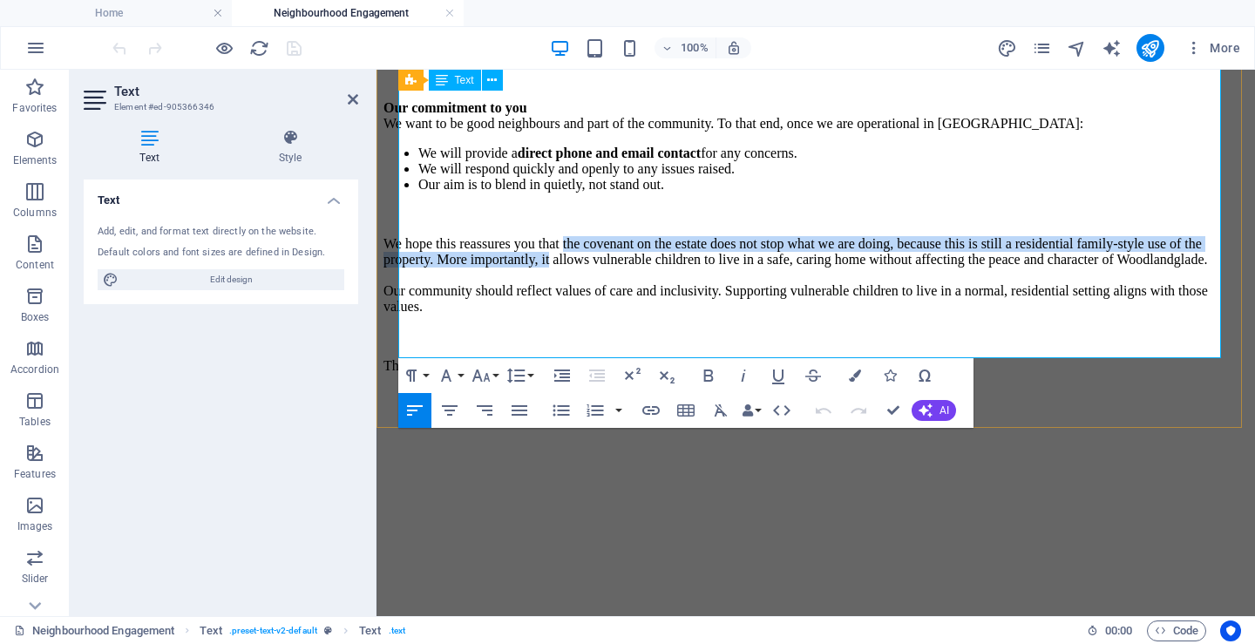
drag, startPoint x: 626, startPoint y: 201, endPoint x: 835, endPoint y: 221, distance: 210.2
click at [835, 236] on p "We hope this reassures you that the covenant on the estate does not stop what w…" at bounding box center [816, 275] width 865 height 78
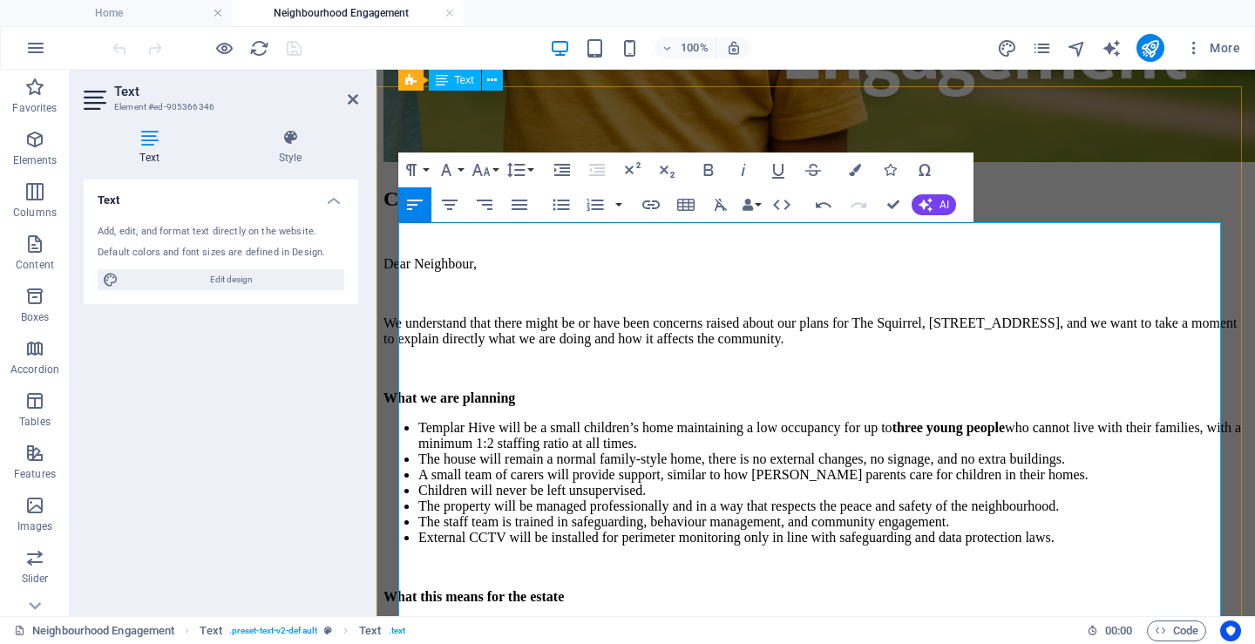
scroll to position [550, 0]
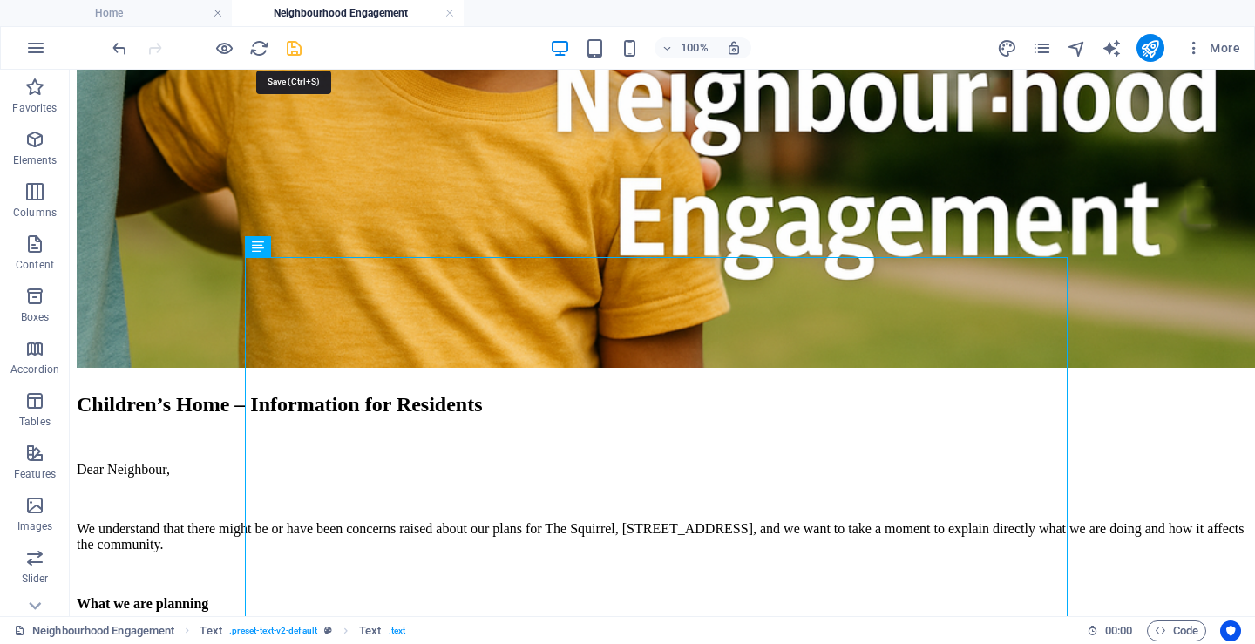
click at [289, 46] on icon "save" at bounding box center [294, 48] width 20 height 20
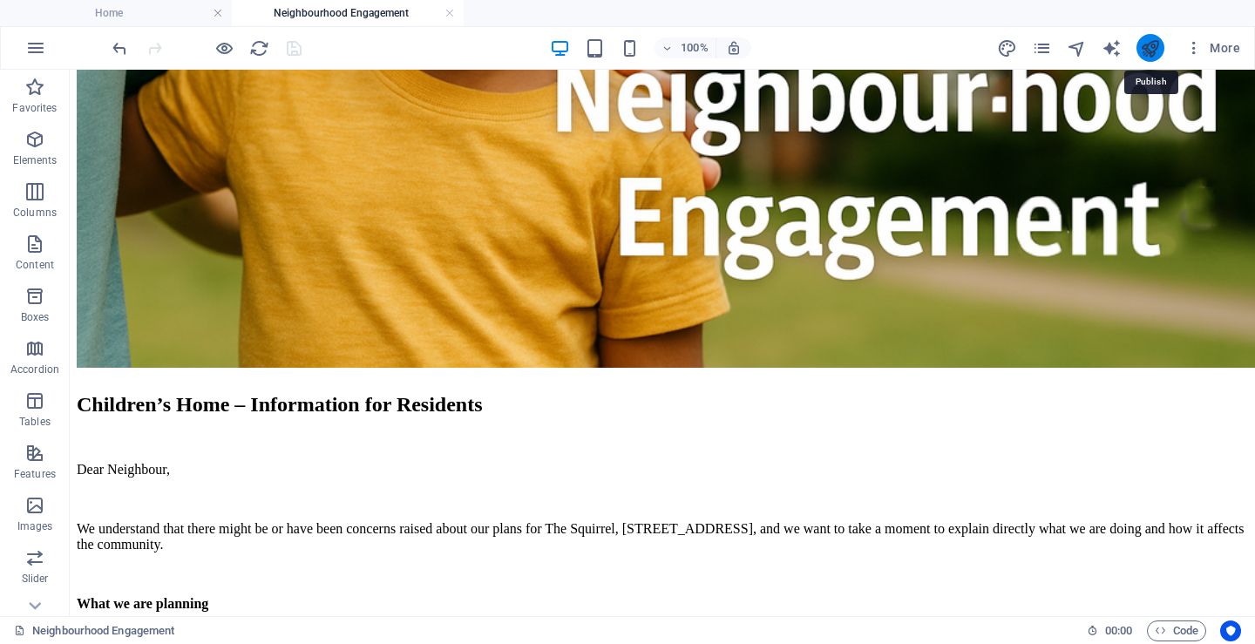
click at [1151, 40] on icon "publish" at bounding box center [1150, 48] width 20 height 20
